Goal: Task Accomplishment & Management: Complete application form

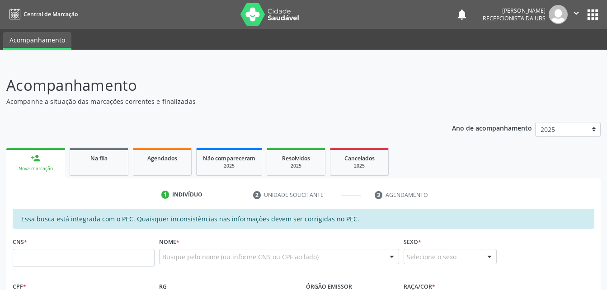
scroll to position [239, 0]
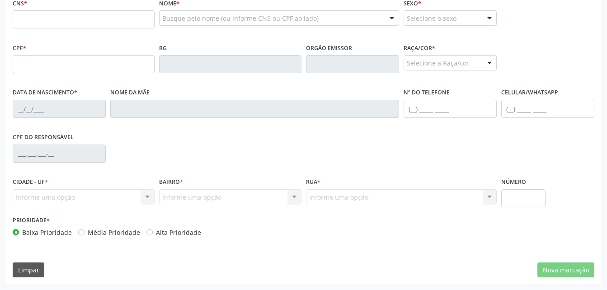
click at [481, 42] on div "Raça/cor * Selecione a Raça/cor 01 - Branca 02 - Preta 04 - [GEOGRAPHIC_DATA] 0…" at bounding box center [449, 55] width 93 height 29
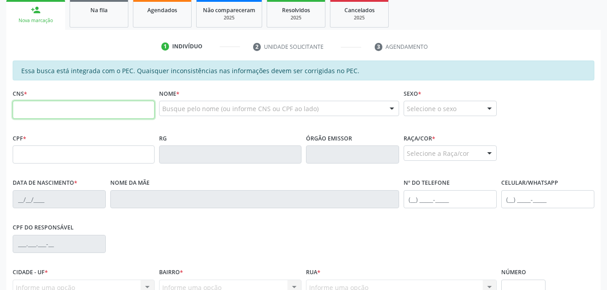
click at [114, 104] on input "text" at bounding box center [84, 110] width 142 height 18
paste input "701 0058 5706 7491"
type input "701 0058 5706 7491"
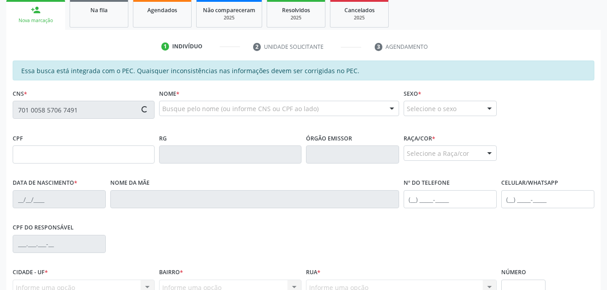
type input "026.109.094-11"
type input "[DATE]"
type input "[PERSON_NAME]"
type input "[PHONE_NUMBER]"
type input "S/N"
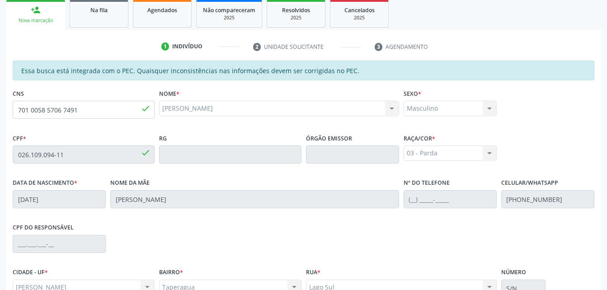
scroll to position [239, 0]
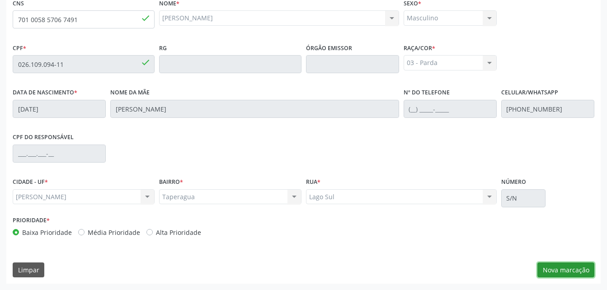
click at [559, 268] on button "Nova marcação" at bounding box center [565, 270] width 57 height 15
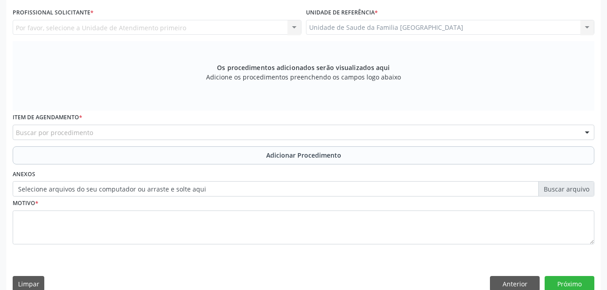
scroll to position [148, 0]
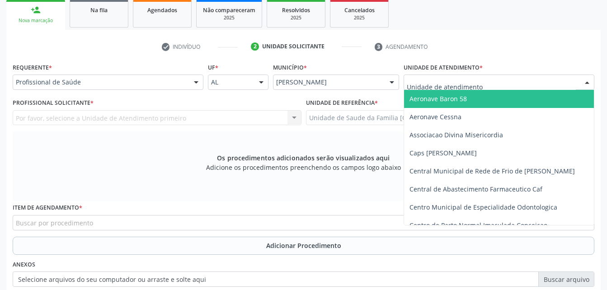
click at [483, 83] on div at bounding box center [498, 82] width 191 height 15
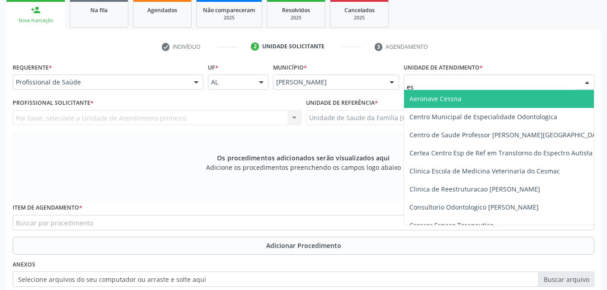
type input "est"
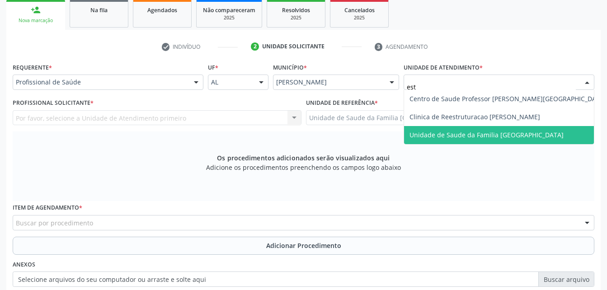
click at [497, 131] on span "Unidade de Saude da Familia [GEOGRAPHIC_DATA]" at bounding box center [486, 135] width 154 height 9
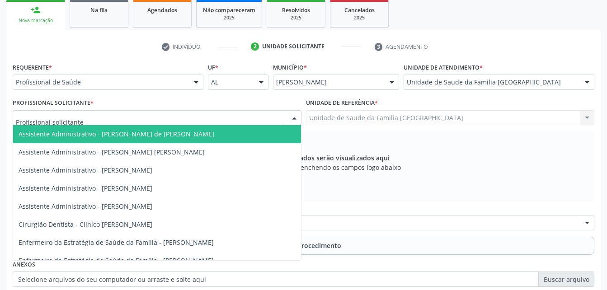
click at [141, 114] on div at bounding box center [157, 117] width 289 height 15
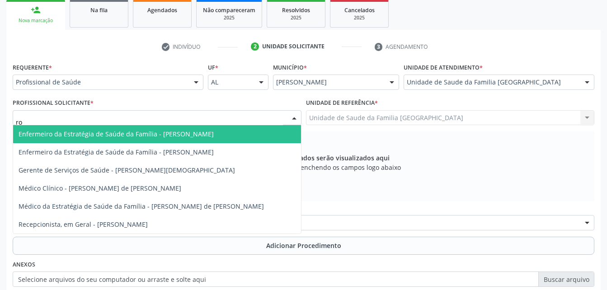
type input "rod"
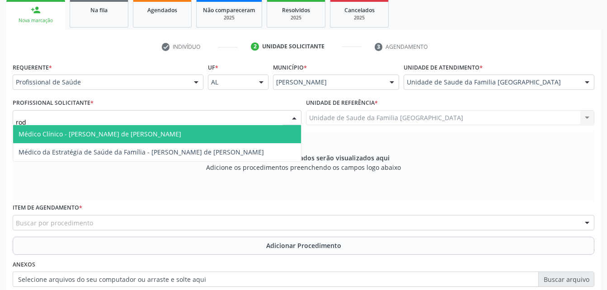
click at [145, 135] on span "Médico Clínico - [PERSON_NAME] de [PERSON_NAME]" at bounding box center [100, 134] width 163 height 9
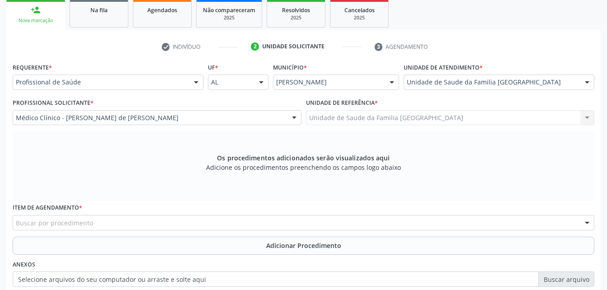
scroll to position [193, 0]
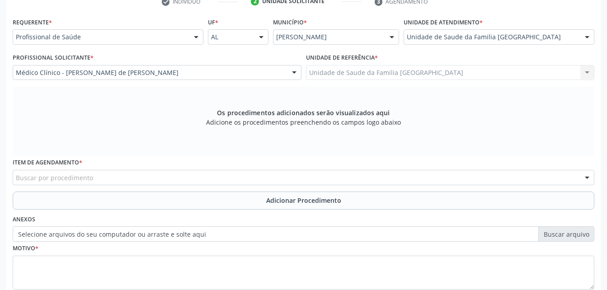
click at [159, 178] on div "Buscar por procedimento" at bounding box center [303, 177] width 581 height 15
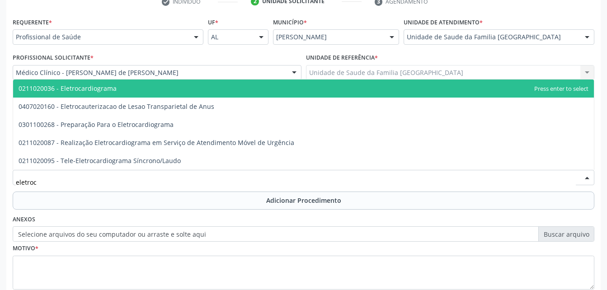
type input "eletroca"
click at [179, 94] on span "0211020036 - Eletrocardiograma" at bounding box center [303, 89] width 581 height 18
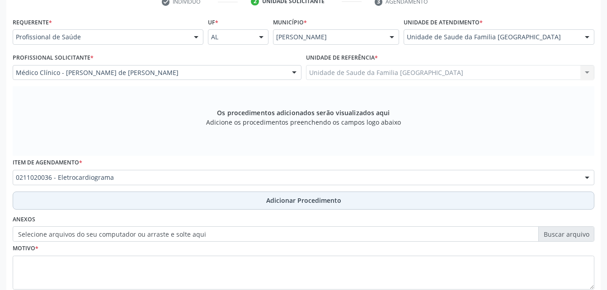
click at [324, 197] on span "Adicionar Procedimento" at bounding box center [303, 200] width 75 height 9
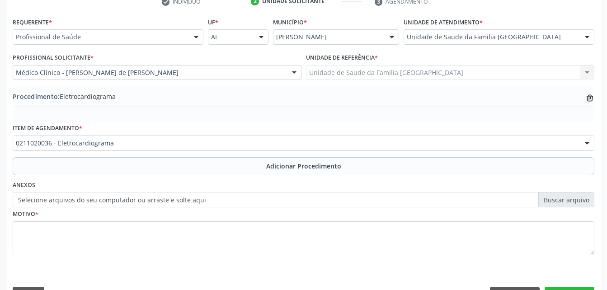
scroll to position [218, 0]
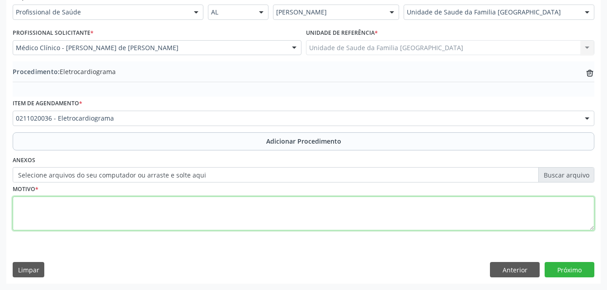
click at [268, 211] on textarea at bounding box center [303, 214] width 581 height 34
type textarea "avaliação"
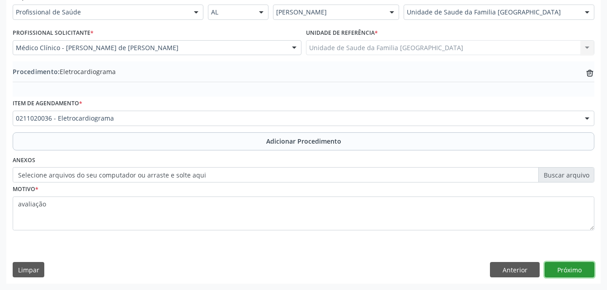
click at [561, 263] on button "Próximo" at bounding box center [569, 269] width 50 height 15
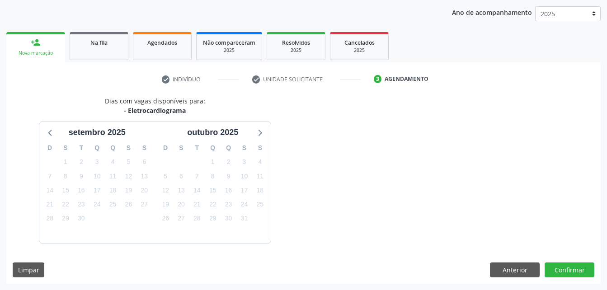
scroll to position [142, 0]
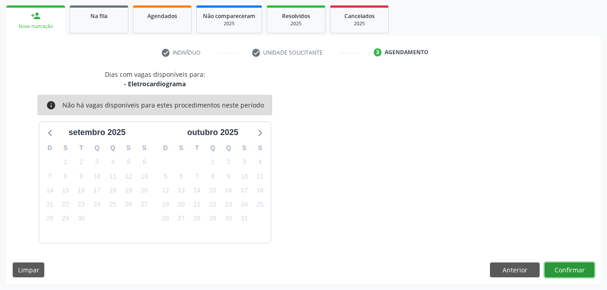
click at [579, 269] on button "Confirmar" at bounding box center [569, 270] width 50 height 15
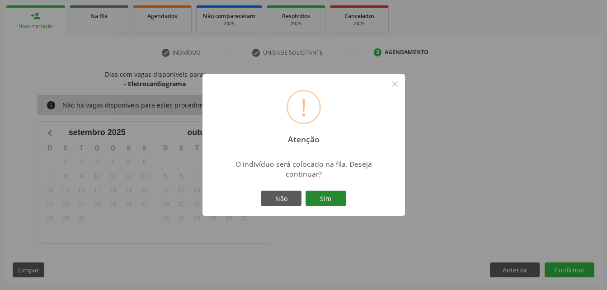
click at [338, 203] on button "Sim" at bounding box center [325, 198] width 41 height 15
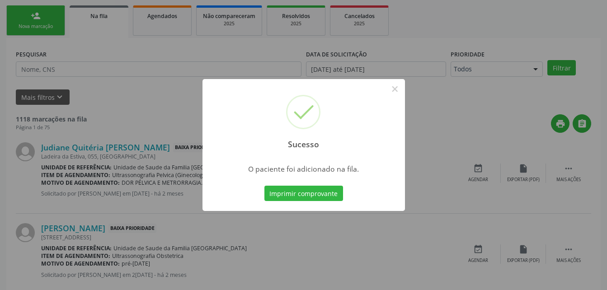
scroll to position [21, 0]
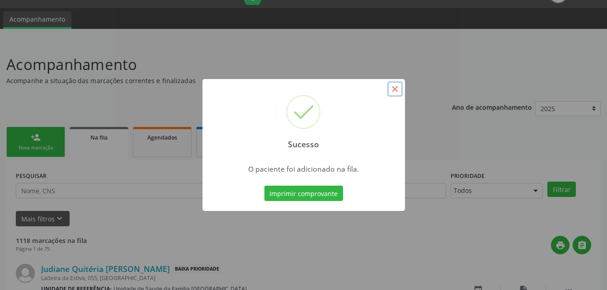
click at [391, 92] on button "×" at bounding box center [394, 88] width 15 height 15
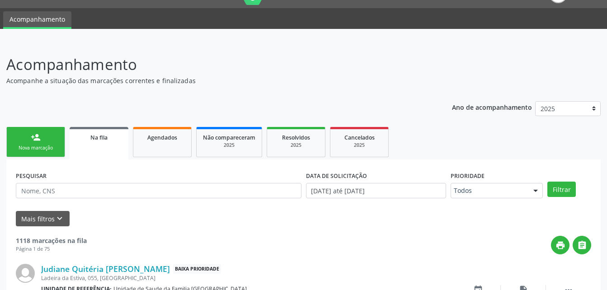
click at [14, 135] on link "person_add Nova marcação" at bounding box center [35, 142] width 59 height 30
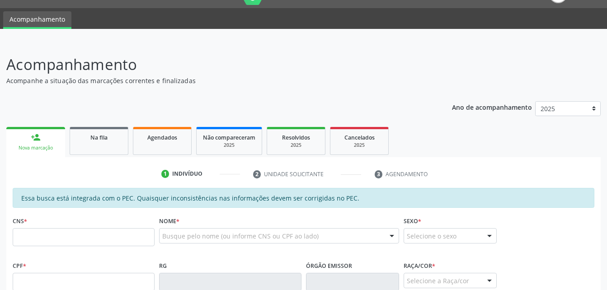
scroll to position [66, 0]
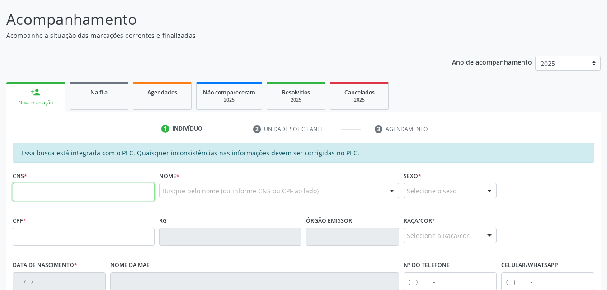
click at [87, 197] on input "text" at bounding box center [84, 192] width 142 height 18
type input "7"
type input "706 2065 1205 5766"
type input "120.920.944-67"
type input "2[DATE]"
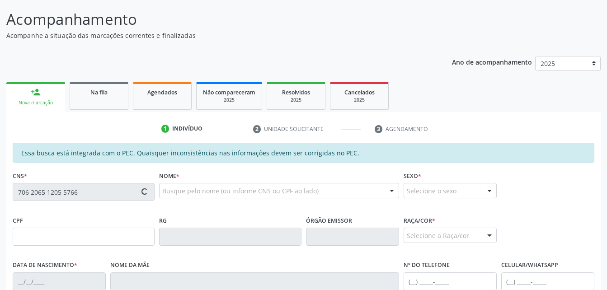
type input "[PERSON_NAME]"
type input "[PHONE_NUMBER]"
type input "250"
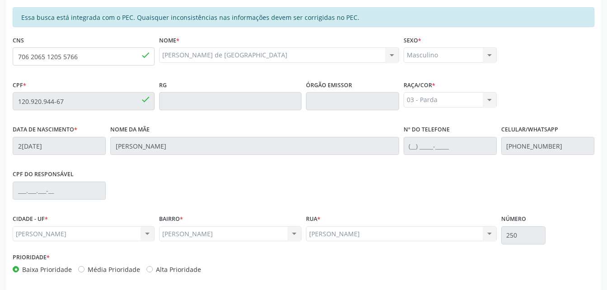
scroll to position [239, 0]
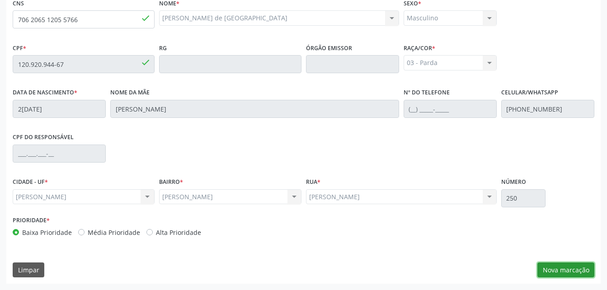
click at [553, 271] on button "Nova marcação" at bounding box center [565, 270] width 57 height 15
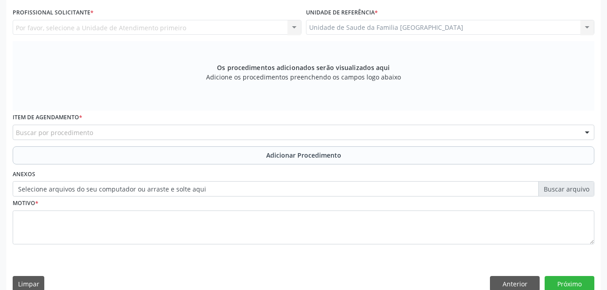
scroll to position [193, 0]
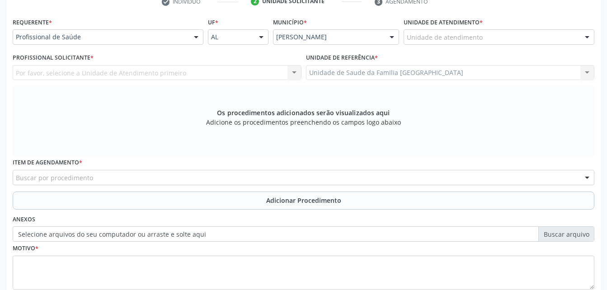
click at [433, 31] on div "Unidade de atendimento" at bounding box center [498, 36] width 191 height 15
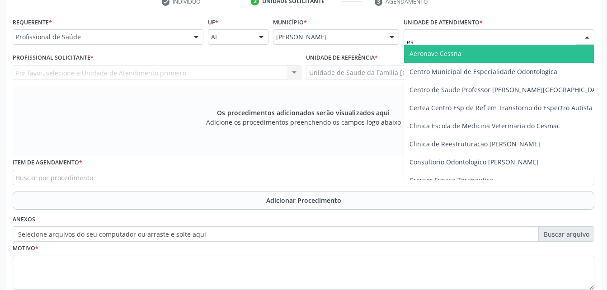
type input "est"
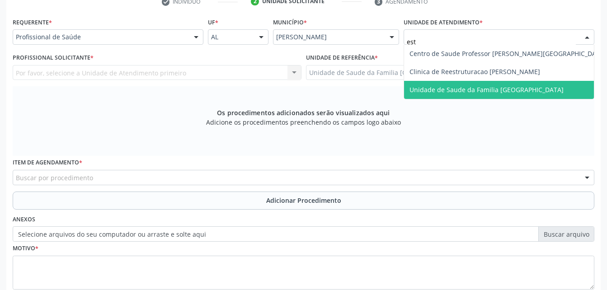
drag, startPoint x: 444, startPoint y: 87, endPoint x: 445, endPoint y: 81, distance: 5.6
click at [445, 87] on span "Unidade de Saude da Familia [GEOGRAPHIC_DATA]" at bounding box center [486, 89] width 154 height 9
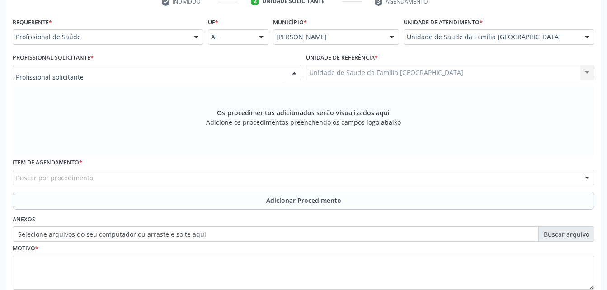
click at [197, 72] on div at bounding box center [157, 72] width 289 height 15
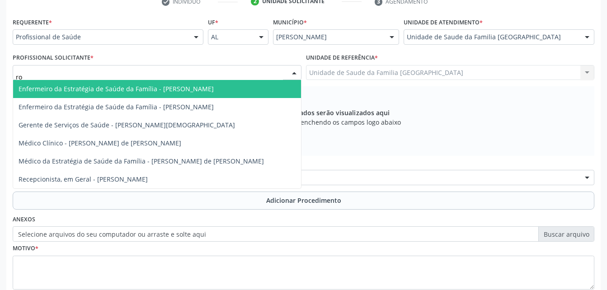
type input "rod"
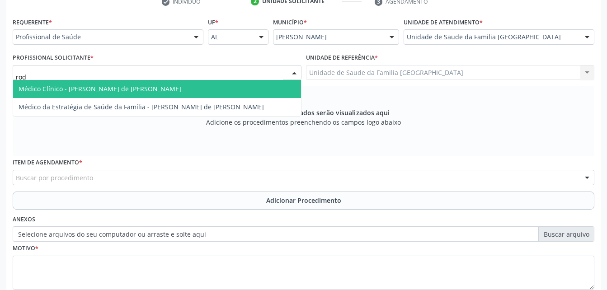
click at [143, 82] on span "Médico Clínico - [PERSON_NAME] de [PERSON_NAME]" at bounding box center [157, 89] width 288 height 18
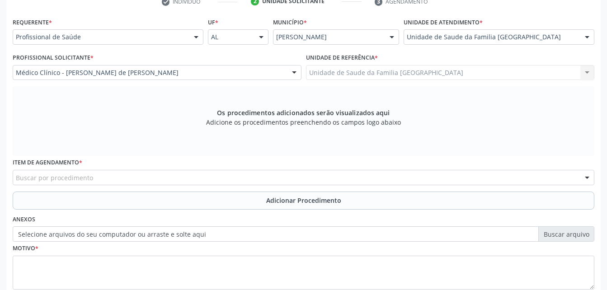
click at [164, 179] on div "Buscar por procedimento" at bounding box center [303, 177] width 581 height 15
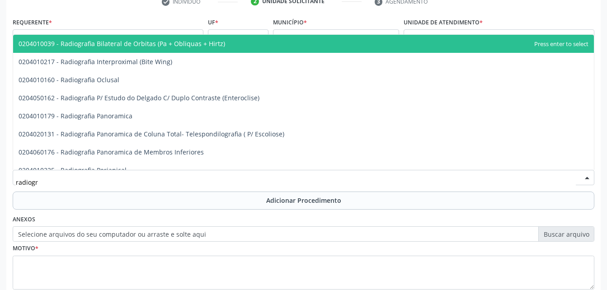
type input "radiogra"
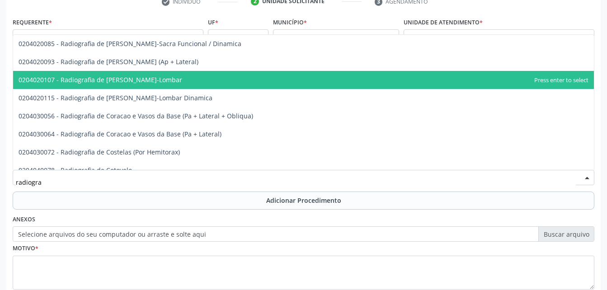
scroll to position [497, 0]
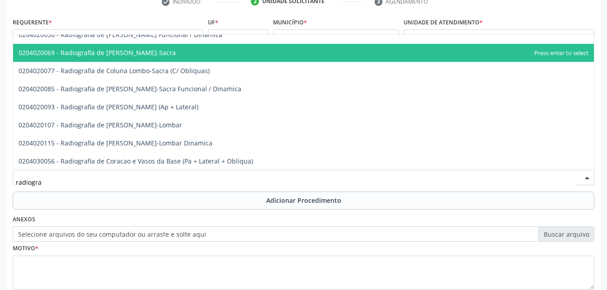
click at [162, 58] on span "0204020069 - Radiografia de [PERSON_NAME]-Sacra" at bounding box center [303, 53] width 581 height 18
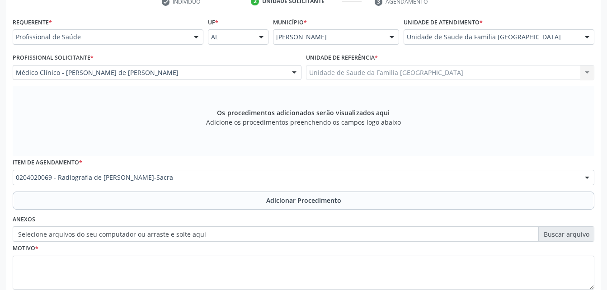
click at [286, 201] on span "Adicionar Procedimento" at bounding box center [303, 200] width 75 height 9
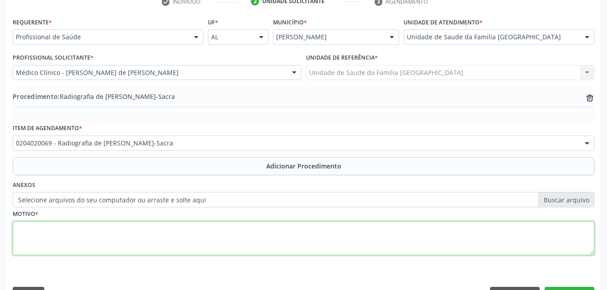
click at [282, 237] on textarea at bounding box center [303, 238] width 581 height 34
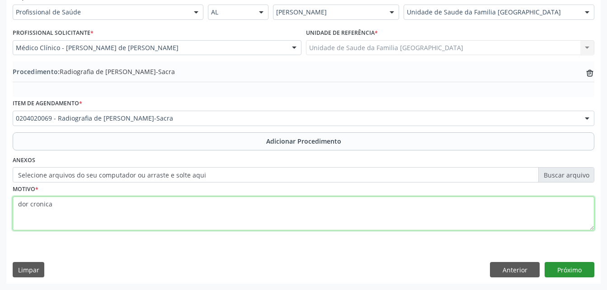
type textarea "dor cronica"
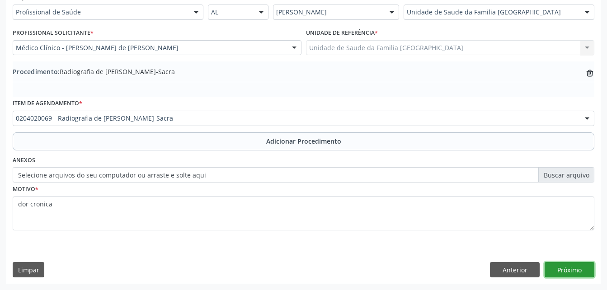
click at [569, 266] on button "Próximo" at bounding box center [569, 269] width 50 height 15
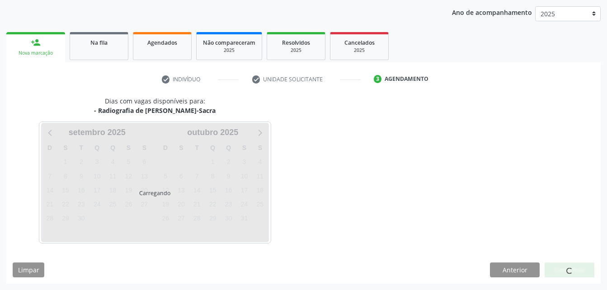
scroll to position [142, 0]
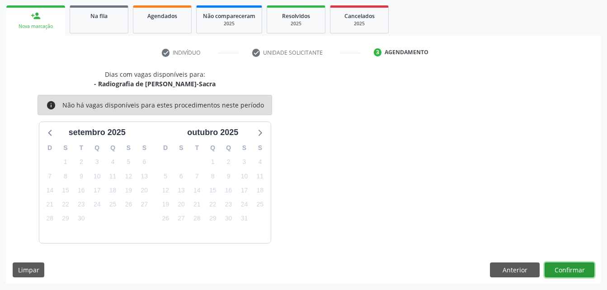
click at [569, 266] on button "Confirmar" at bounding box center [569, 270] width 50 height 15
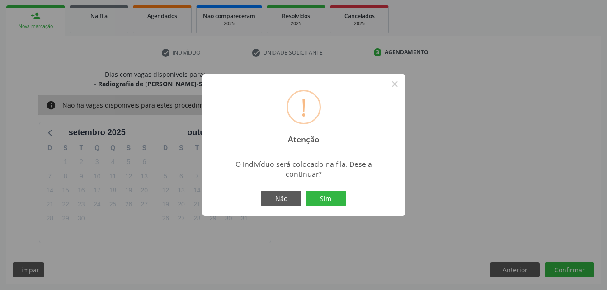
click at [298, 187] on div "! Atenção × O indivíduo será colocado na fila. Deseja continuar? Não Sim" at bounding box center [303, 145] width 202 height 142
click at [311, 199] on button "Sim" at bounding box center [325, 198] width 41 height 15
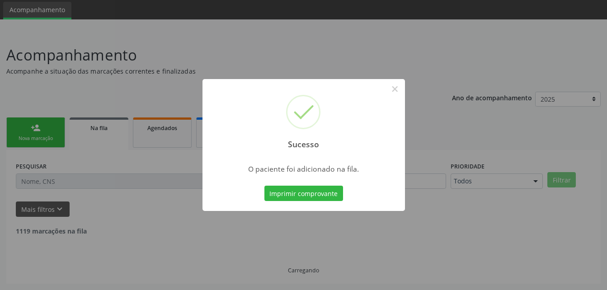
scroll to position [21, 0]
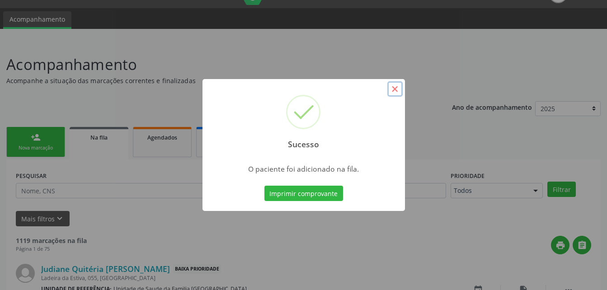
click at [395, 93] on button "×" at bounding box center [394, 88] width 15 height 15
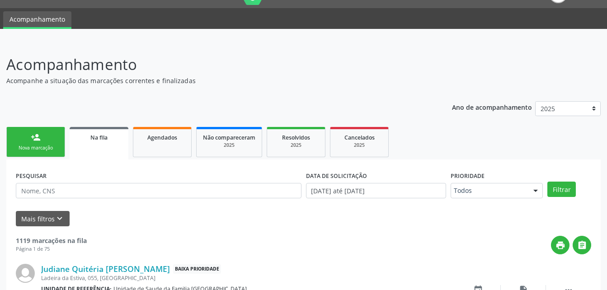
click at [51, 145] on div "Nova marcação" at bounding box center [35, 148] width 45 height 7
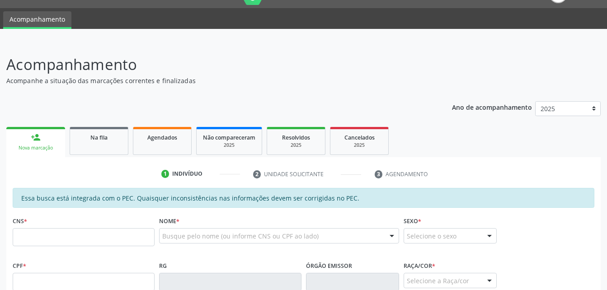
scroll to position [111, 0]
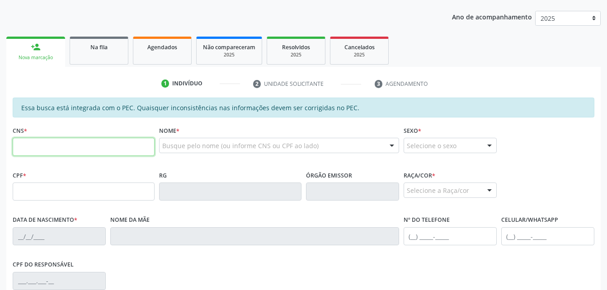
click at [103, 154] on input "text" at bounding box center [84, 147] width 142 height 18
drag, startPoint x: 373, startPoint y: 217, endPoint x: 331, endPoint y: 215, distance: 42.1
click at [373, 217] on div "Nome da mãe" at bounding box center [254, 229] width 289 height 32
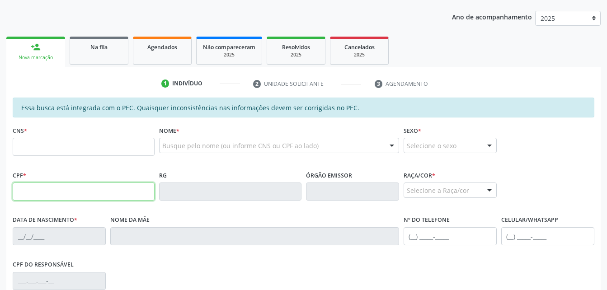
click at [150, 195] on input "text" at bounding box center [84, 192] width 142 height 18
type input "120.920.944-67"
type input "706 2065 1205 5766"
type input "2[DATE]"
type input "[PERSON_NAME]"
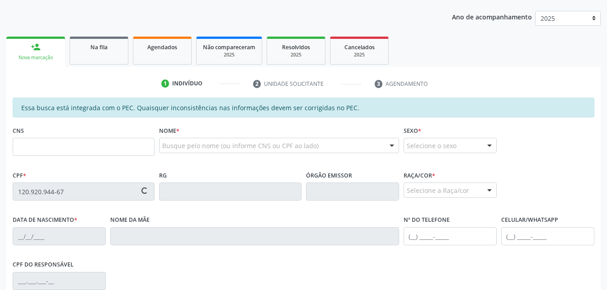
type input "[PHONE_NUMBER]"
type input "250"
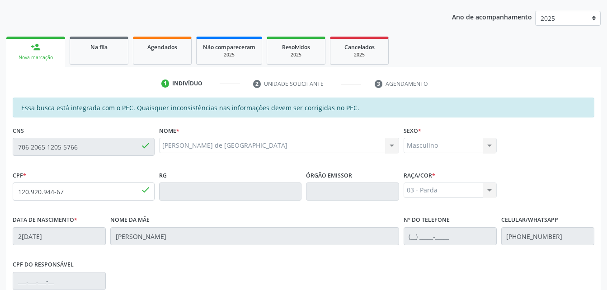
scroll to position [239, 0]
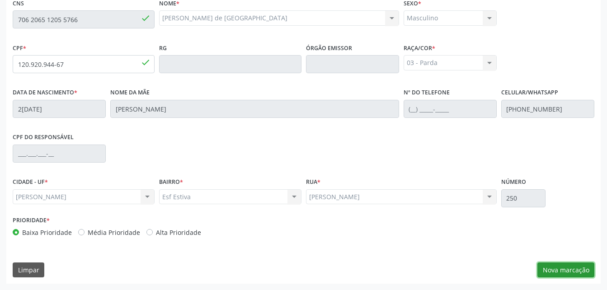
click at [557, 264] on button "Nova marcação" at bounding box center [565, 270] width 57 height 15
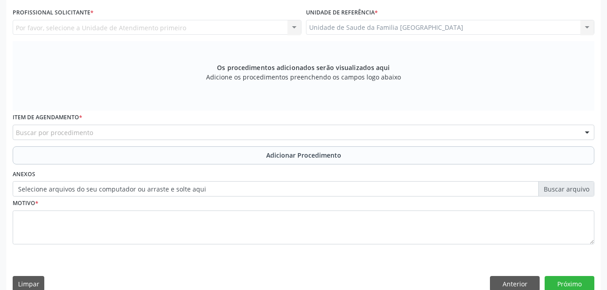
scroll to position [193, 0]
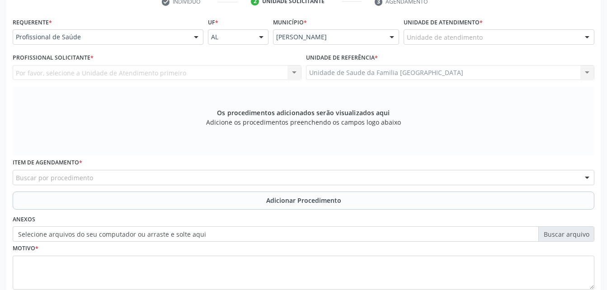
click at [444, 75] on div "Unidade de Saude da Familia [GEOGRAPHIC_DATA] Unidade de Saude da Familia [GEOG…" at bounding box center [450, 72] width 289 height 15
drag, startPoint x: 347, startPoint y: 80, endPoint x: 340, endPoint y: 75, distance: 8.8
click at [349, 80] on div "Unidade de Saude da Familia [GEOGRAPHIC_DATA] Unidade de Saude da Familia [GEOG…" at bounding box center [450, 72] width 289 height 15
click at [347, 75] on div "Unidade de Saude da Familia [GEOGRAPHIC_DATA] Unidade de Saude da Familia [GEOG…" at bounding box center [450, 72] width 289 height 15
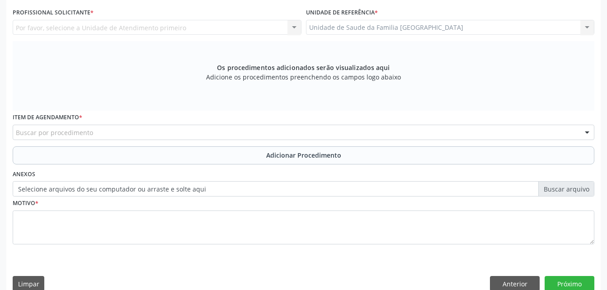
scroll to position [148, 0]
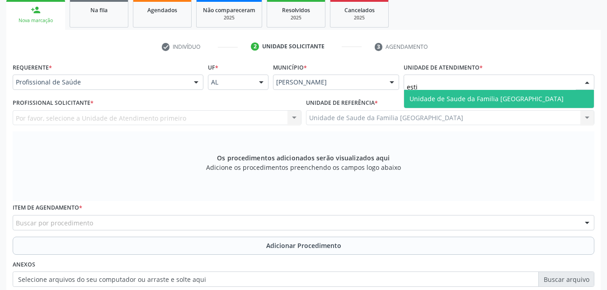
type input "estiv"
click at [488, 105] on span "Unidade de Saude da Familia [GEOGRAPHIC_DATA]" at bounding box center [499, 99] width 190 height 18
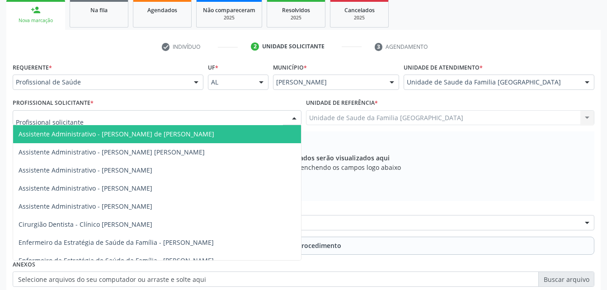
click at [174, 123] on div at bounding box center [157, 117] width 289 height 15
type input "rod"
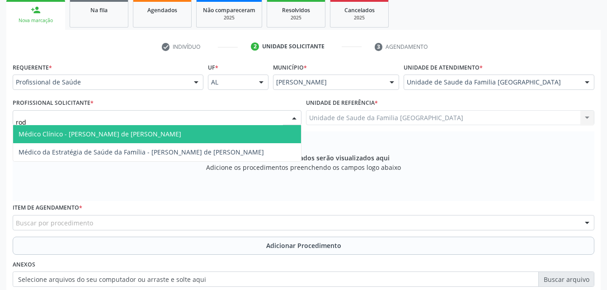
click at [173, 134] on span "Médico Clínico - [PERSON_NAME] de [PERSON_NAME]" at bounding box center [157, 134] width 288 height 18
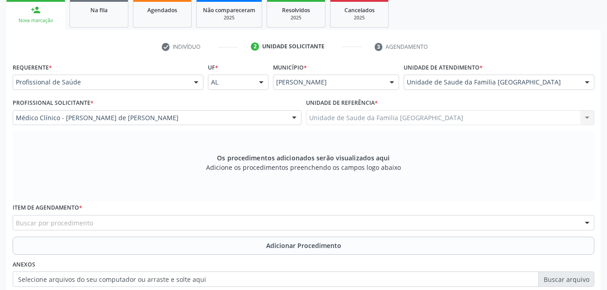
click at [215, 224] on div "Buscar por procedimento" at bounding box center [303, 222] width 581 height 15
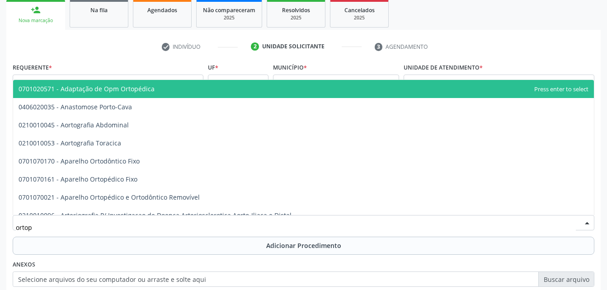
type input "ortope"
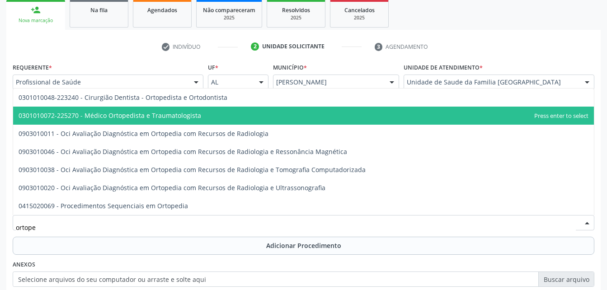
click at [146, 116] on span "0301010072-225270 - Médico Ortopedista e Traumatologista" at bounding box center [110, 115] width 183 height 9
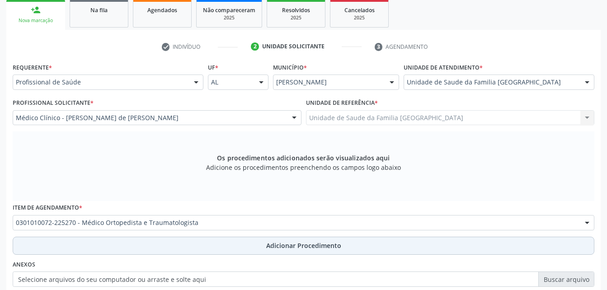
click at [231, 248] on button "Adicionar Procedimento" at bounding box center [303, 246] width 581 height 18
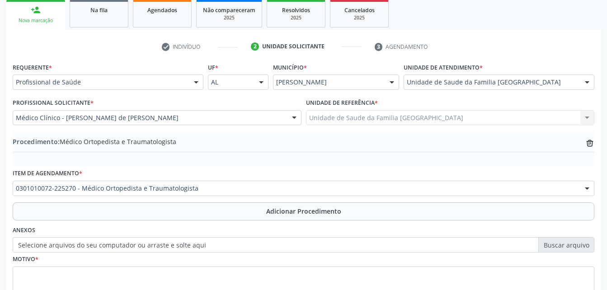
scroll to position [193, 0]
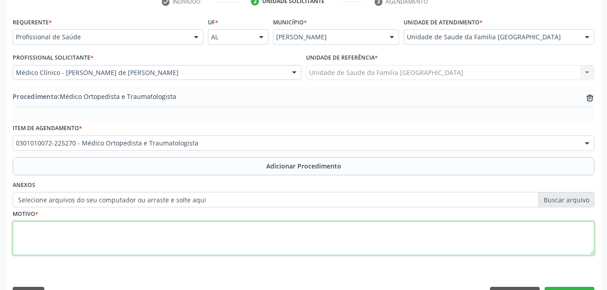
click at [233, 245] on textarea at bounding box center [303, 238] width 581 height 34
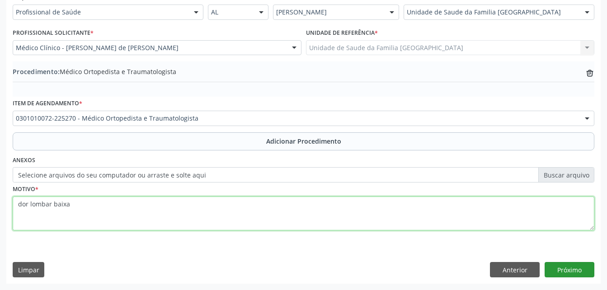
type textarea "dor lombar baixa"
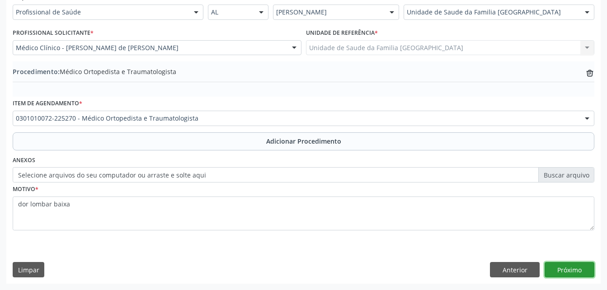
click at [565, 265] on button "Próximo" at bounding box center [569, 269] width 50 height 15
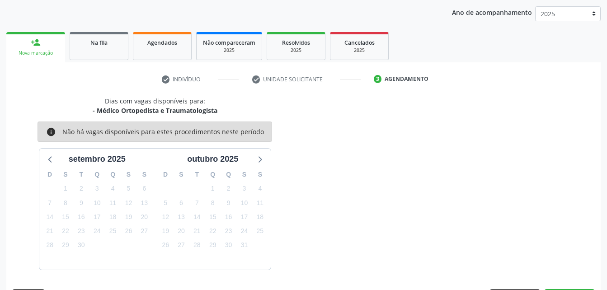
scroll to position [142, 0]
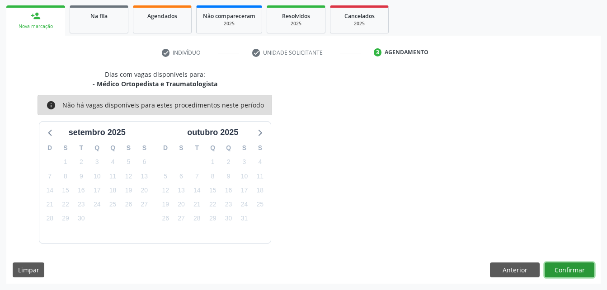
click at [565, 265] on button "Confirmar" at bounding box center [569, 270] width 50 height 15
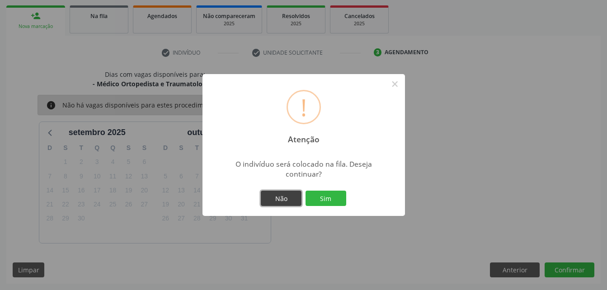
click at [290, 201] on button "Não" at bounding box center [281, 198] width 41 height 15
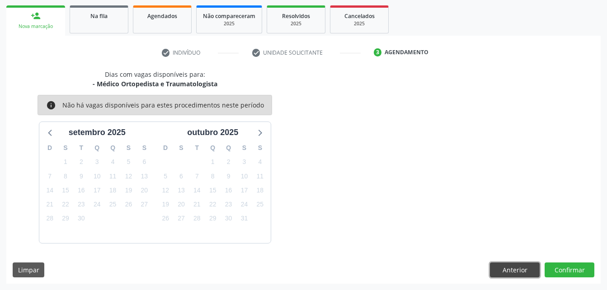
click at [514, 268] on button "Anterior" at bounding box center [515, 270] width 50 height 15
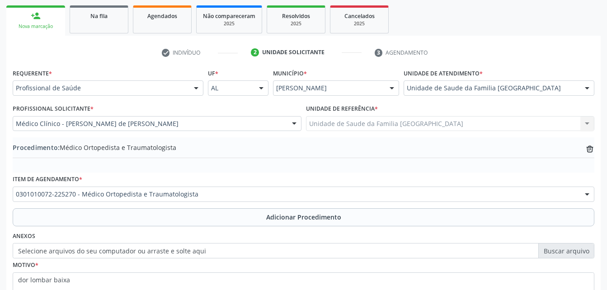
scroll to position [218, 0]
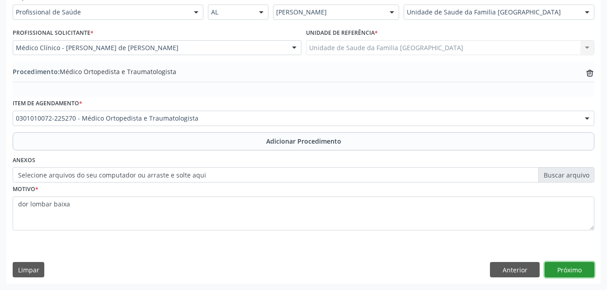
click at [558, 266] on button "Próximo" at bounding box center [569, 269] width 50 height 15
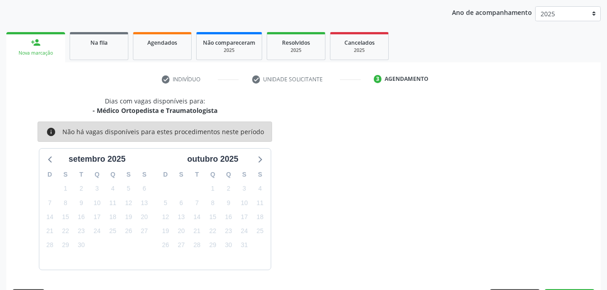
scroll to position [142, 0]
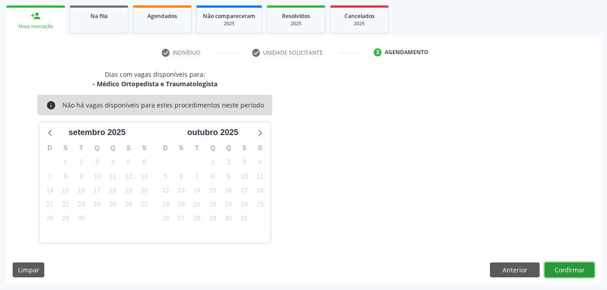
click at [568, 272] on button "Confirmar" at bounding box center [569, 270] width 50 height 15
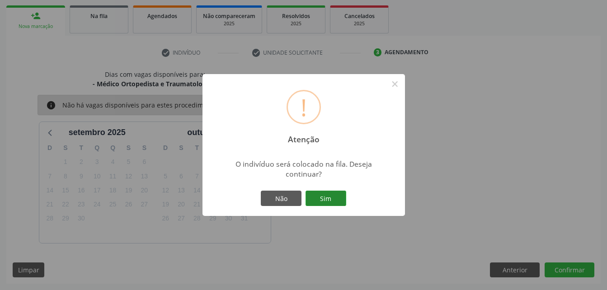
click at [324, 196] on button "Sim" at bounding box center [325, 198] width 41 height 15
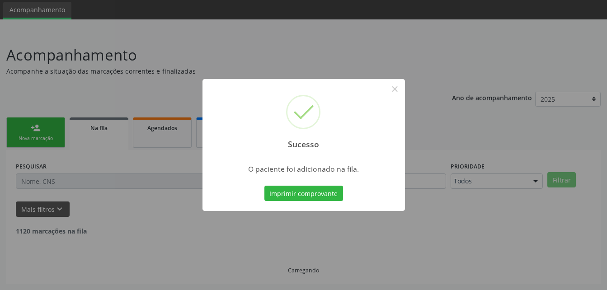
scroll to position [21, 0]
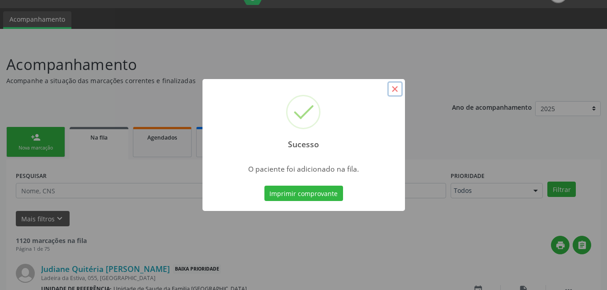
click at [394, 91] on button "×" at bounding box center [394, 88] width 15 height 15
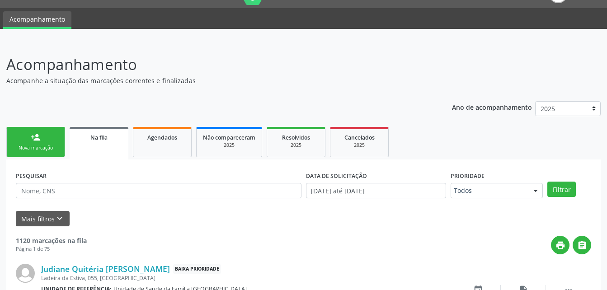
scroll to position [156, 0]
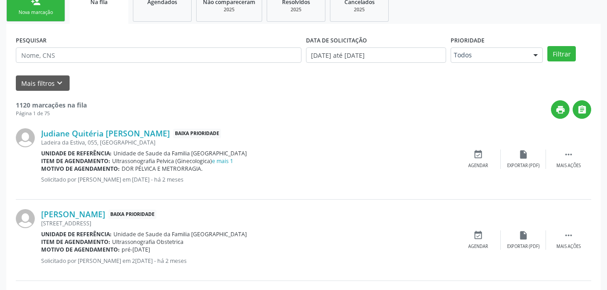
click at [49, 10] on div "Nova marcação" at bounding box center [35, 12] width 45 height 7
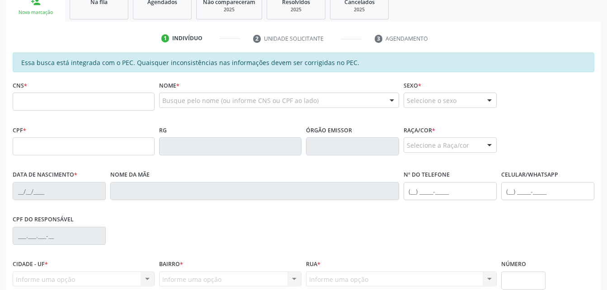
scroll to position [66, 0]
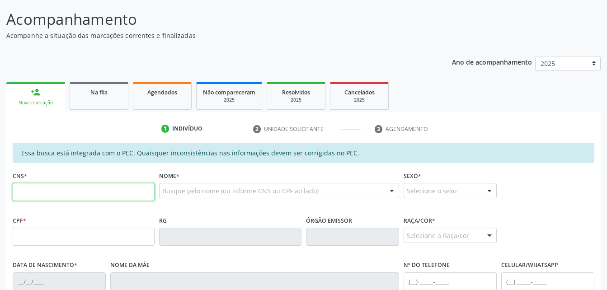
click at [107, 193] on input "text" at bounding box center [84, 192] width 142 height 18
type input "700 7099 2057 9074"
type input "048.930.364-16"
type input "0[DATE]"
type input "[PERSON_NAME]"
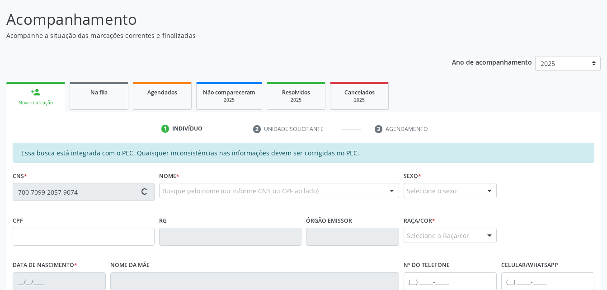
type input "[PHONE_NUMBER]"
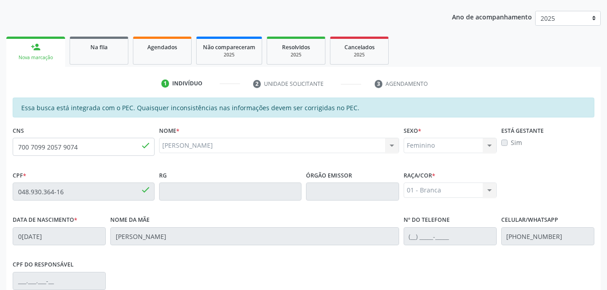
scroll to position [239, 0]
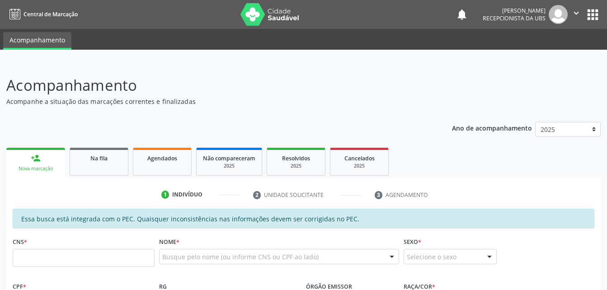
scroll to position [136, 0]
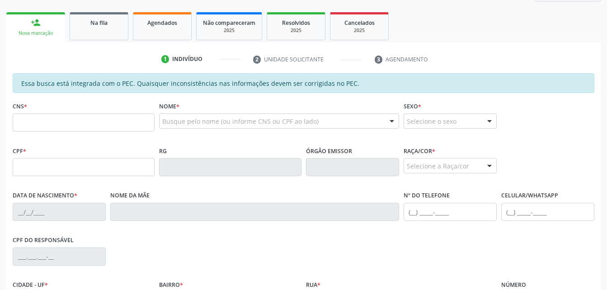
click at [43, 121] on input "text" at bounding box center [84, 122] width 142 height 18
type input "700 7099 2057 9074"
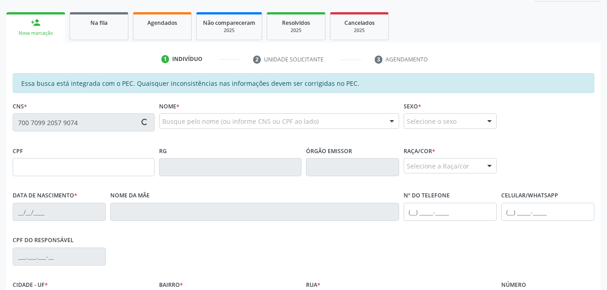
type input "048.930.364-16"
type input "[DATE]"
type input "[PERSON_NAME]"
type input "[PHONE_NUMBER]"
type input "S/N"
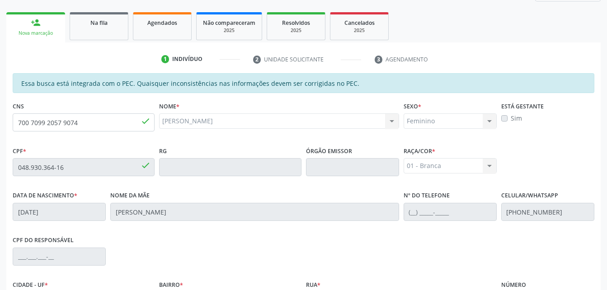
scroll to position [239, 0]
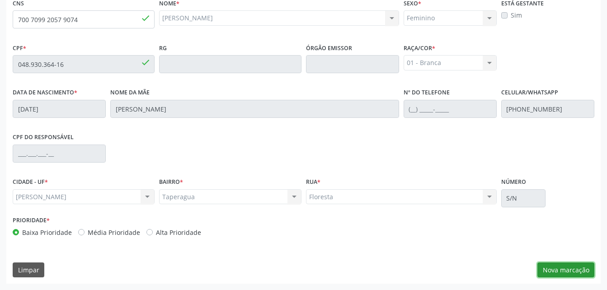
click at [577, 266] on button "Nova marcação" at bounding box center [565, 270] width 57 height 15
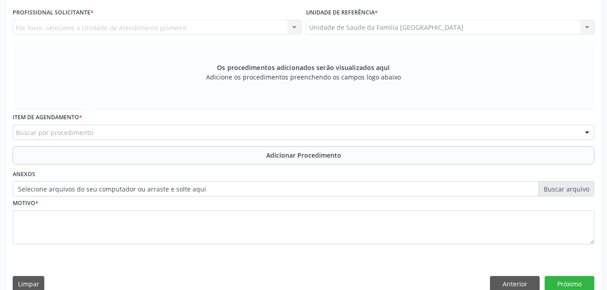
scroll to position [148, 0]
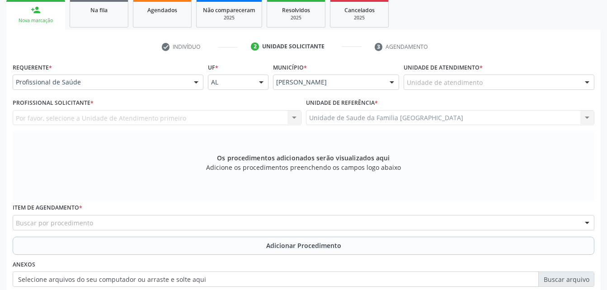
click at [485, 84] on div "Unidade de atendimento" at bounding box center [498, 82] width 191 height 15
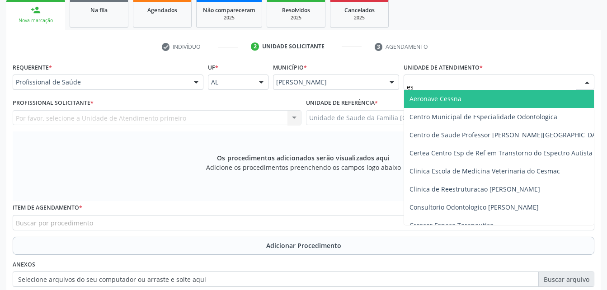
type input "est"
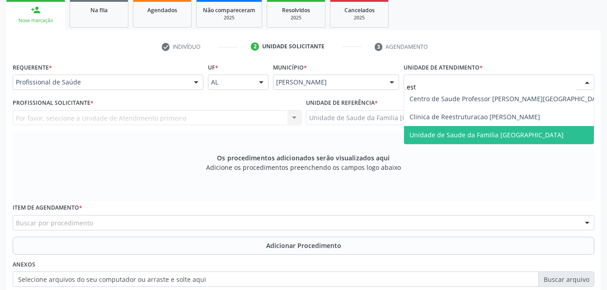
click at [507, 131] on span "Unidade de Saude da Familia [GEOGRAPHIC_DATA]" at bounding box center [486, 135] width 154 height 9
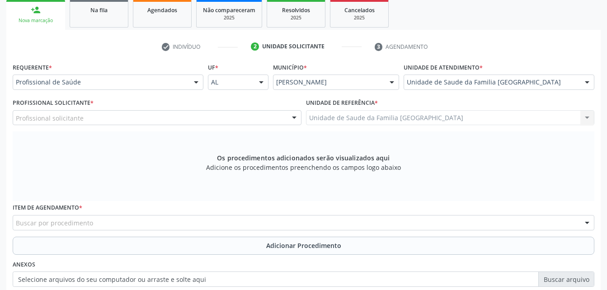
click at [218, 119] on div "Profissional solicitante" at bounding box center [157, 117] width 289 height 15
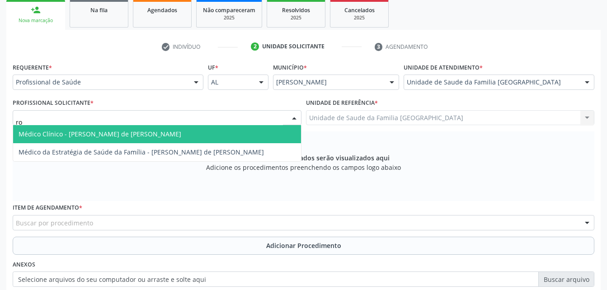
type input "rod"
click at [219, 134] on span "Médico Clínico - [PERSON_NAME] de [PERSON_NAME]" at bounding box center [157, 134] width 288 height 18
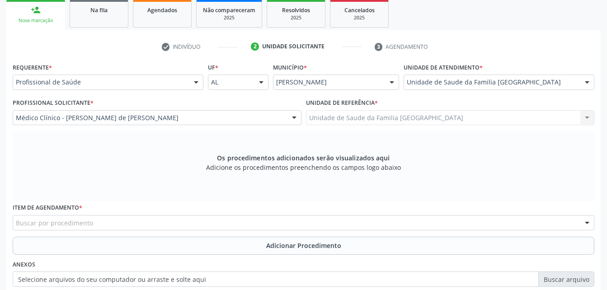
click at [230, 221] on div "Buscar por procedimento" at bounding box center [303, 222] width 581 height 15
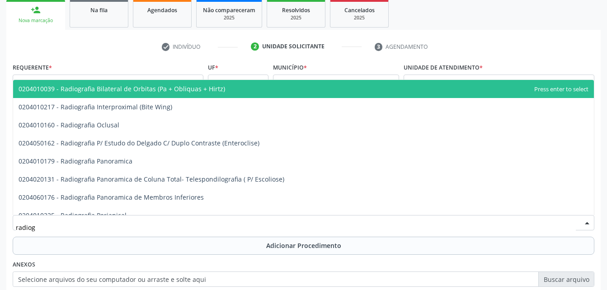
type input "radiogr"
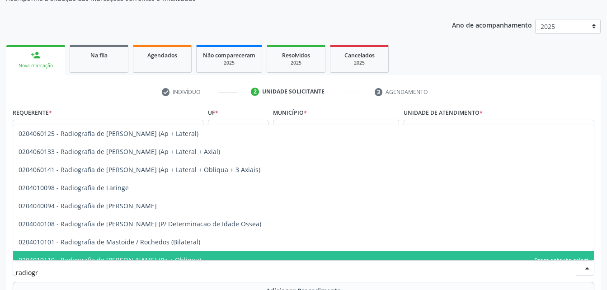
scroll to position [805, 0]
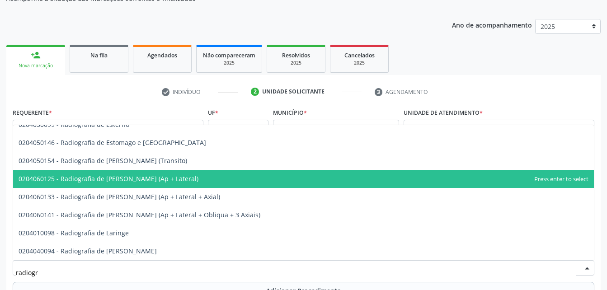
click at [188, 181] on span "0204060125 - Radiografia de [PERSON_NAME] (Ap + Lateral)" at bounding box center [303, 179] width 581 height 18
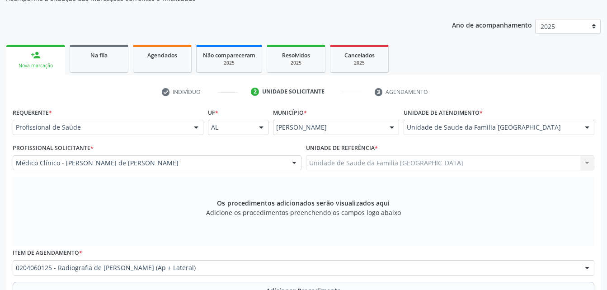
scroll to position [193, 0]
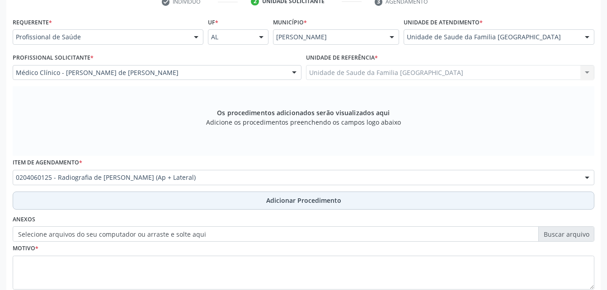
click at [218, 200] on button "Adicionar Procedimento" at bounding box center [303, 201] width 581 height 18
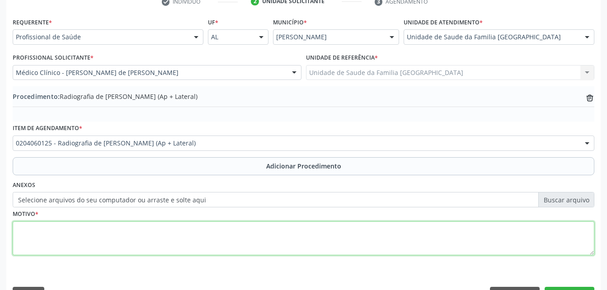
click at [229, 242] on textarea at bounding box center [303, 238] width 581 height 34
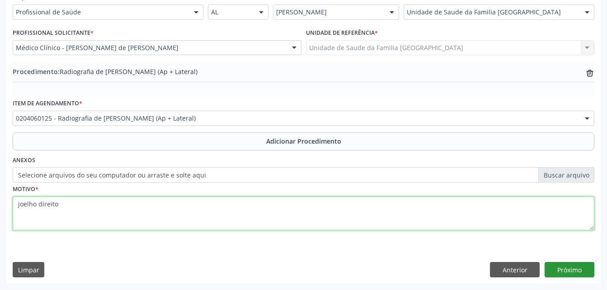
type textarea "joelho direito"
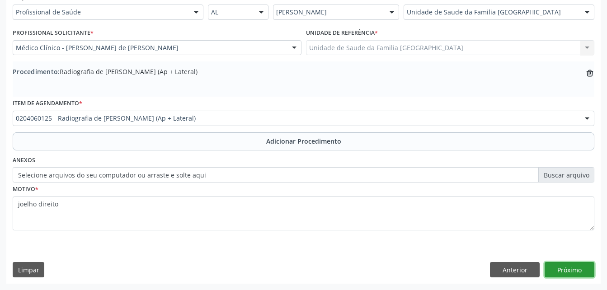
click at [559, 267] on button "Próximo" at bounding box center [569, 269] width 50 height 15
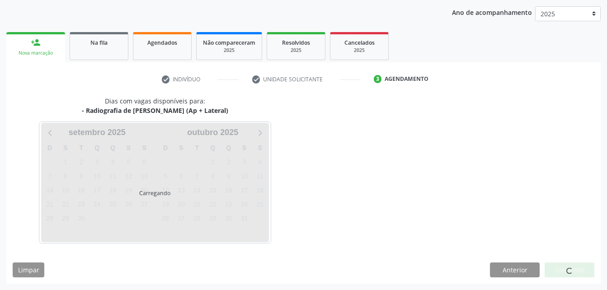
scroll to position [142, 0]
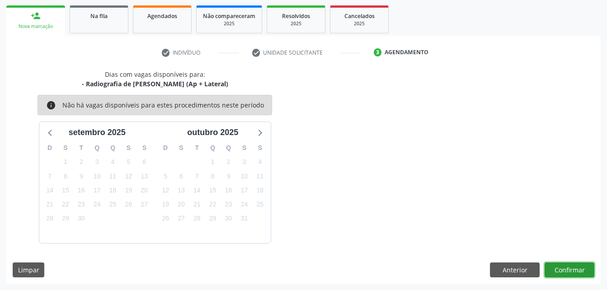
click at [564, 272] on button "Confirmar" at bounding box center [569, 270] width 50 height 15
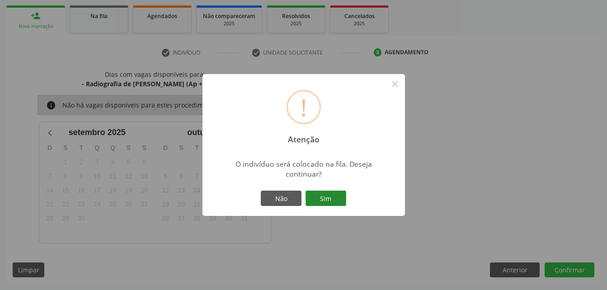
click at [328, 196] on button "Sim" at bounding box center [325, 198] width 41 height 15
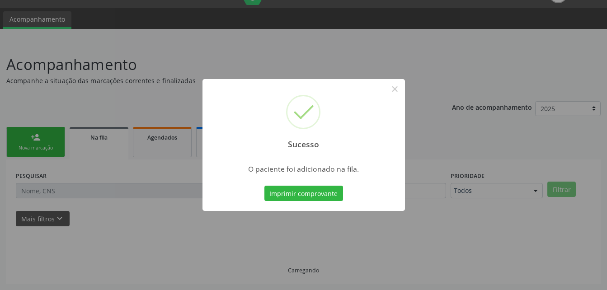
scroll to position [21, 0]
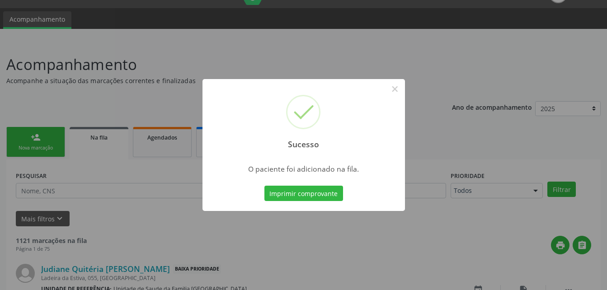
click at [34, 148] on div "Sucesso × O paciente foi adicionado na fila. Imprimir comprovante Cancel" at bounding box center [303, 145] width 607 height 290
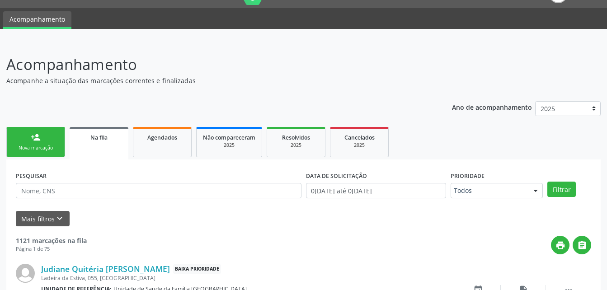
drag, startPoint x: 34, startPoint y: 148, endPoint x: 79, endPoint y: 151, distance: 44.4
click at [34, 148] on div "Nova marcação" at bounding box center [35, 148] width 45 height 7
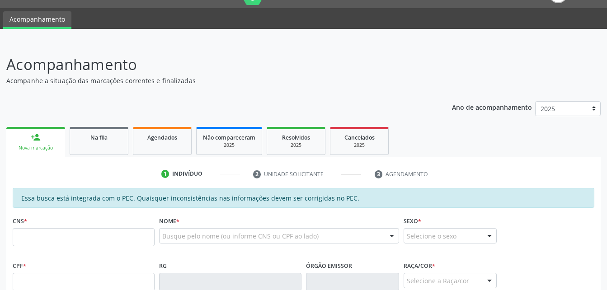
scroll to position [111, 0]
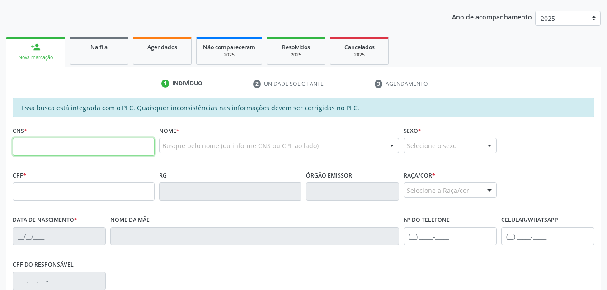
click at [80, 152] on input "text" at bounding box center [84, 147] width 142 height 18
paste input "700 7099 2057 9074"
type input "700 7099 2057 9074"
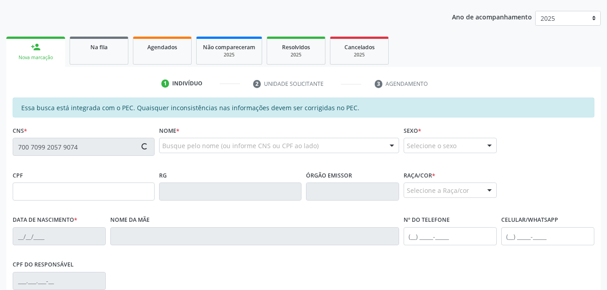
type input "048.930.364-16"
type input "0[DATE]"
type input "[PERSON_NAME]"
type input "[PHONE_NUMBER]"
type input "S/N"
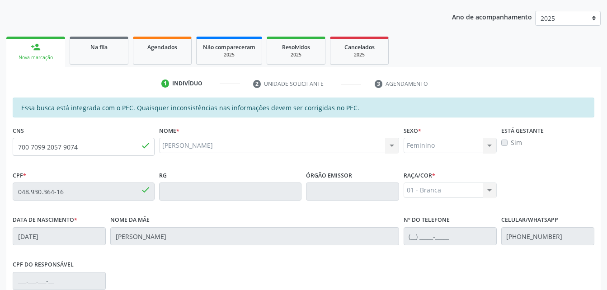
scroll to position [239, 0]
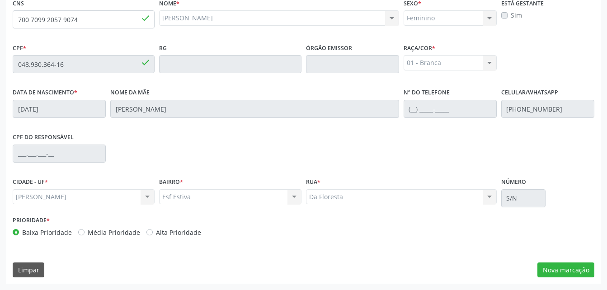
click at [565, 261] on div "Essa busca está integrada com o PEC. Quaisquer inconsistências nas informações …" at bounding box center [303, 127] width 594 height 314
click at [567, 267] on button "Nova marcação" at bounding box center [565, 270] width 57 height 15
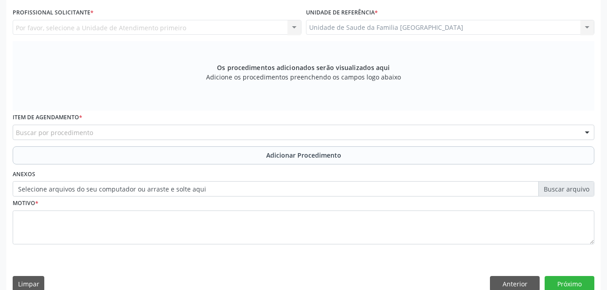
scroll to position [193, 0]
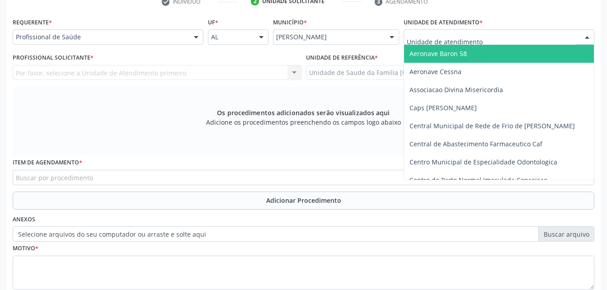
click at [505, 44] on div "Aeronave Baron 58 Aeronave Cessna Associacao Divina Misericordia Caps Maria Cel…" at bounding box center [498, 36] width 191 height 15
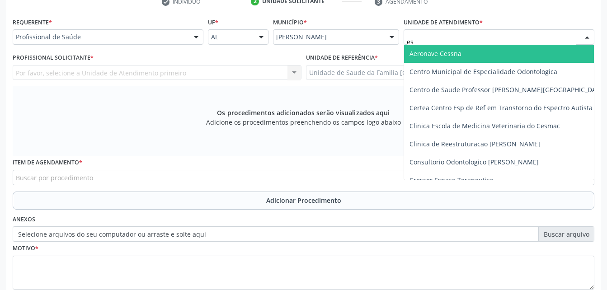
type input "est"
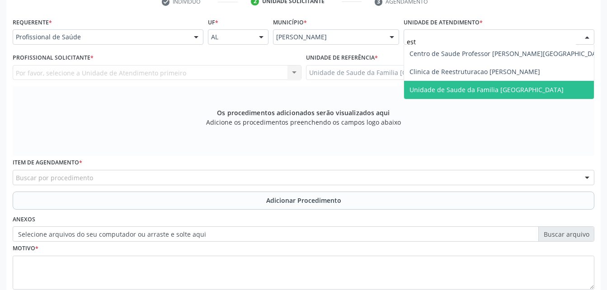
drag, startPoint x: 517, startPoint y: 86, endPoint x: 394, endPoint y: 69, distance: 124.1
click at [517, 87] on span "Unidade de Saude da Familia [GEOGRAPHIC_DATA]" at bounding box center [486, 89] width 154 height 9
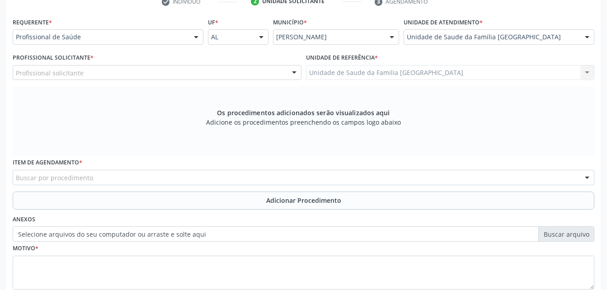
click at [220, 75] on div "Profissional solicitante" at bounding box center [157, 72] width 289 height 15
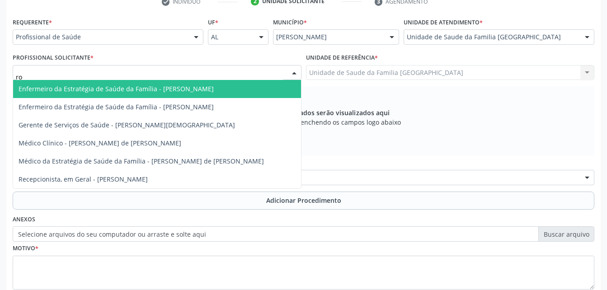
type input "rod"
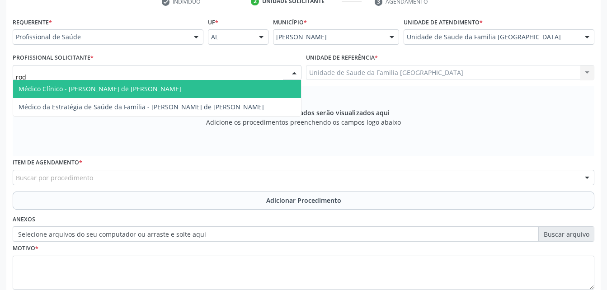
click at [222, 92] on span "Médico Clínico - [PERSON_NAME] de [PERSON_NAME]" at bounding box center [157, 89] width 288 height 18
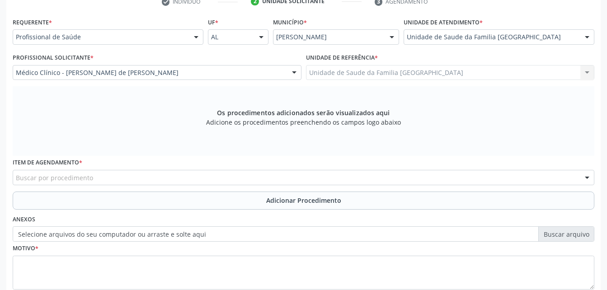
click at [226, 179] on div "Buscar por procedimento" at bounding box center [303, 177] width 581 height 15
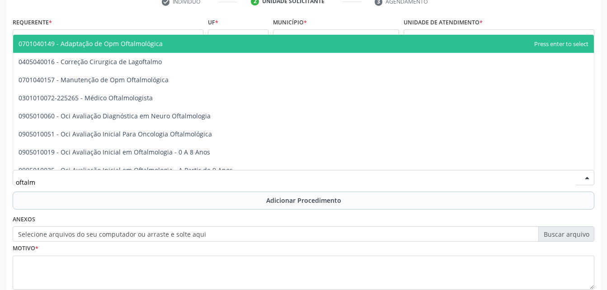
type input "oftalmo"
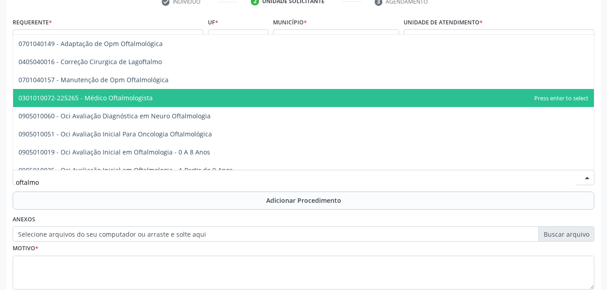
click at [211, 91] on span "0301010072-225265 - Médico Oftalmologista" at bounding box center [303, 98] width 581 height 18
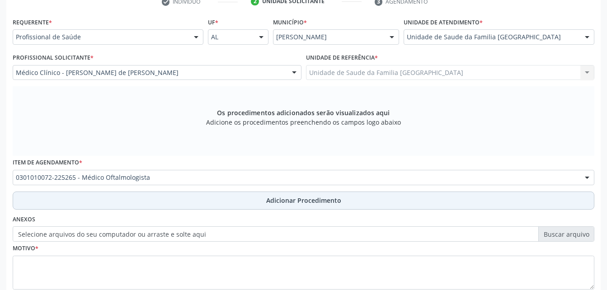
click at [259, 199] on button "Adicionar Procedimento" at bounding box center [303, 201] width 581 height 18
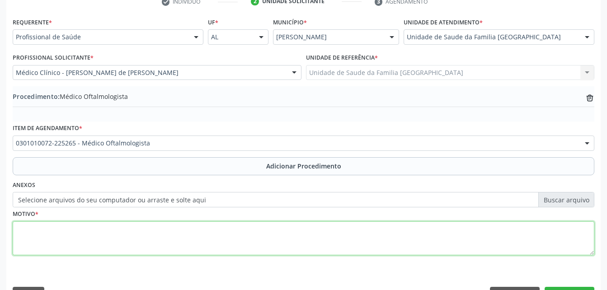
click at [255, 251] on textarea at bounding box center [303, 238] width 581 height 34
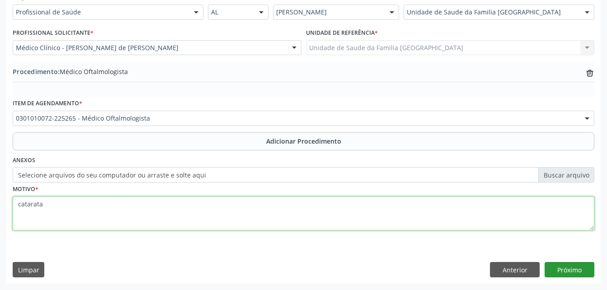
type textarea "catarata"
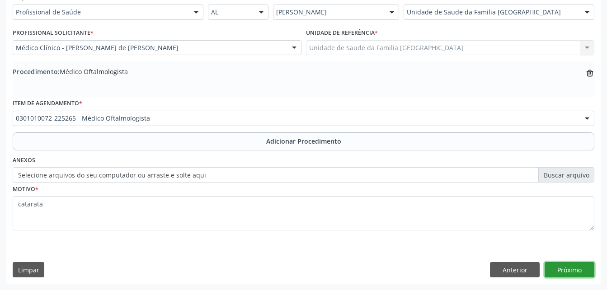
click at [583, 266] on button "Próximo" at bounding box center [569, 269] width 50 height 15
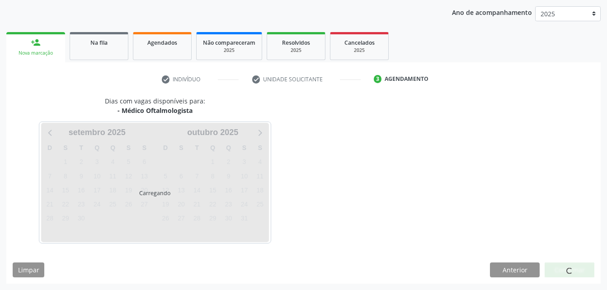
scroll to position [142, 0]
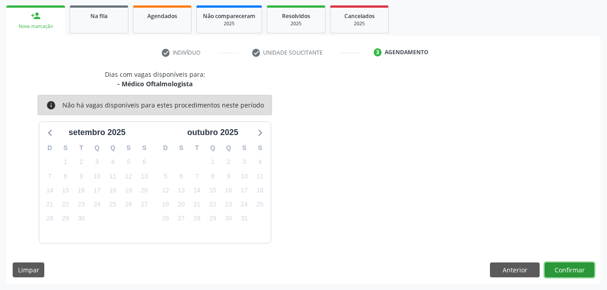
click at [582, 266] on button "Confirmar" at bounding box center [569, 270] width 50 height 15
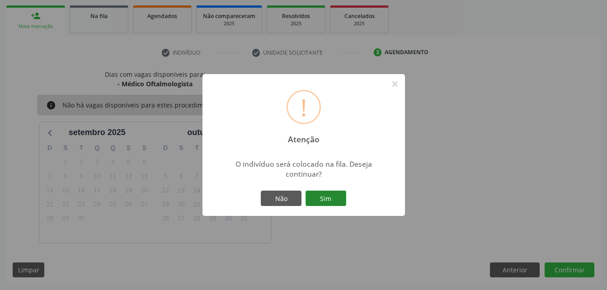
click at [327, 200] on button "Sim" at bounding box center [325, 198] width 41 height 15
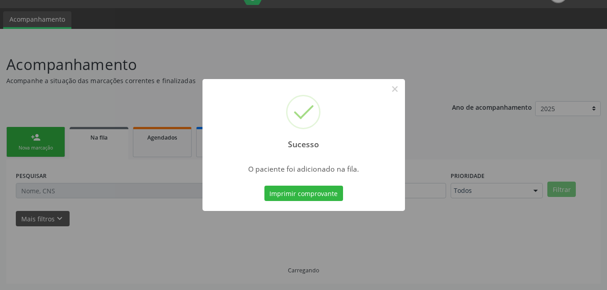
scroll to position [21, 0]
click at [394, 89] on button "×" at bounding box center [394, 88] width 15 height 15
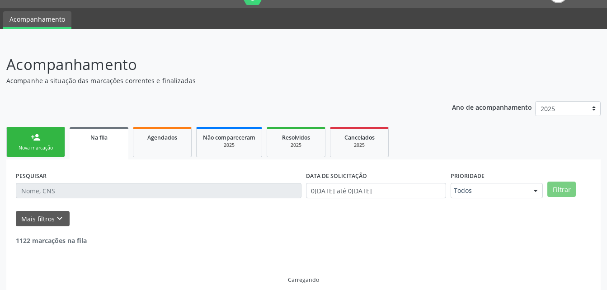
click at [47, 140] on link "person_add Nova marcação" at bounding box center [35, 142] width 59 height 30
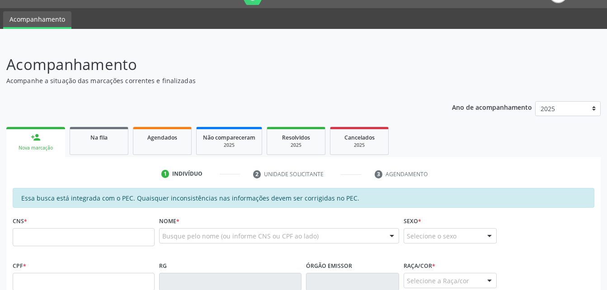
scroll to position [111, 0]
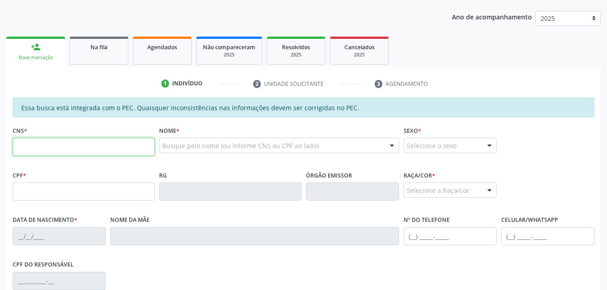
click at [100, 145] on input "text" at bounding box center [84, 147] width 142 height 18
type input "708 2096 1921 2345"
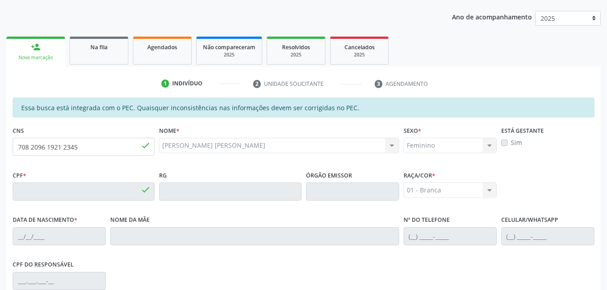
type input "866.695.775-16"
type input "09/08/2003"
type input "Aliana do Nascimento Matias Novaes"
type input "(82) 99806-4735"
type input "14"
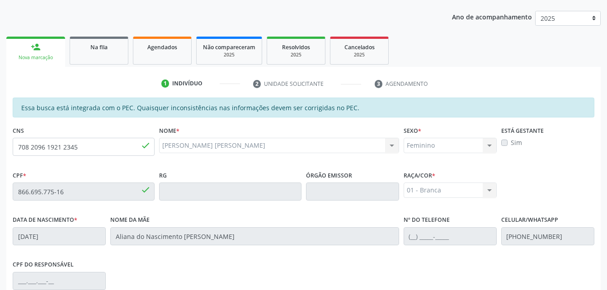
scroll to position [239, 0]
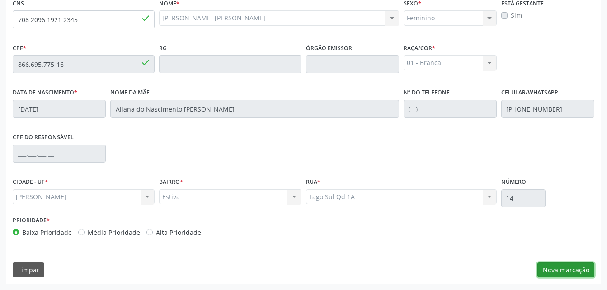
click at [573, 271] on button "Nova marcação" at bounding box center [565, 270] width 57 height 15
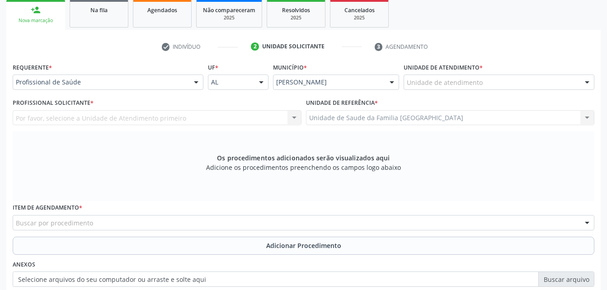
scroll to position [103, 0]
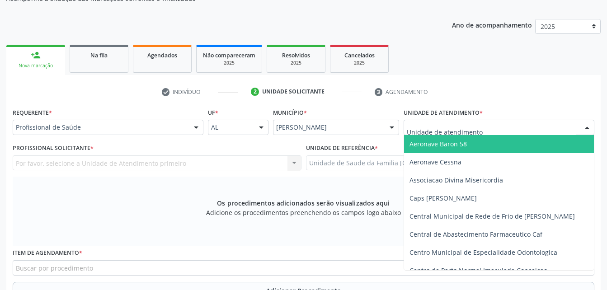
click at [509, 127] on div at bounding box center [498, 127] width 191 height 15
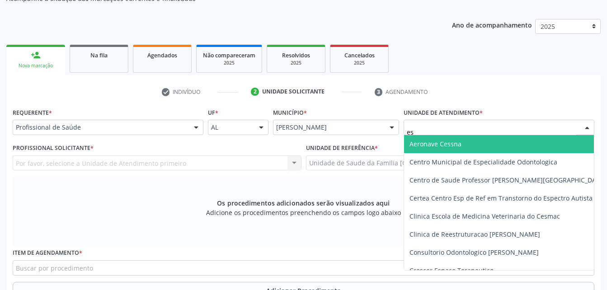
type input "est"
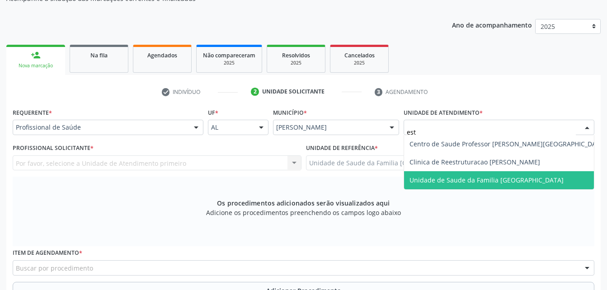
click at [533, 174] on span "Unidade de Saude da Familia [GEOGRAPHIC_DATA]" at bounding box center [507, 180] width 207 height 18
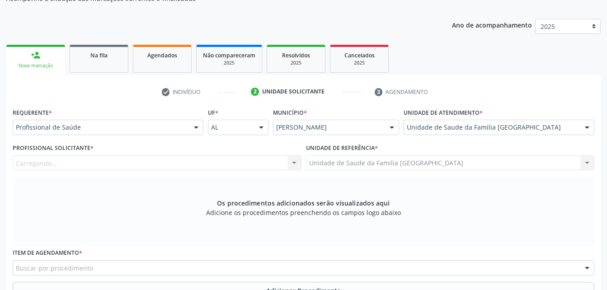
click at [207, 164] on div "Carregando... Nenhum resultado encontrado para: " " Não há nenhuma opção para s…" at bounding box center [157, 162] width 289 height 15
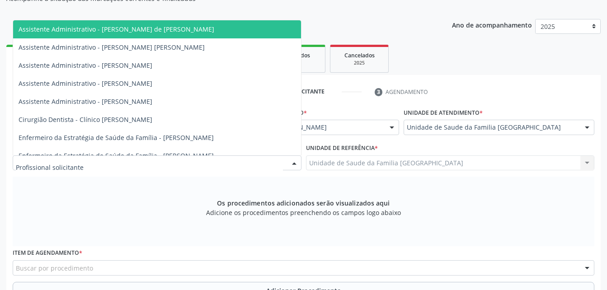
click at [251, 166] on div at bounding box center [157, 162] width 289 height 15
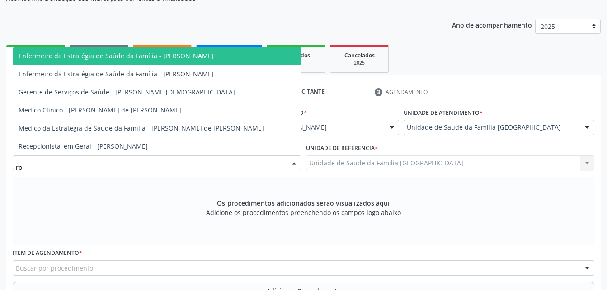
type input "rod"
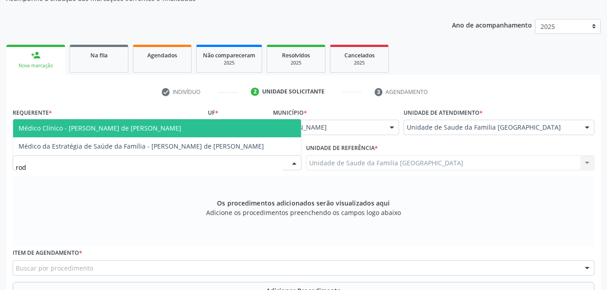
click at [239, 131] on span "Médico Clínico - [PERSON_NAME] de [PERSON_NAME]" at bounding box center [157, 128] width 288 height 18
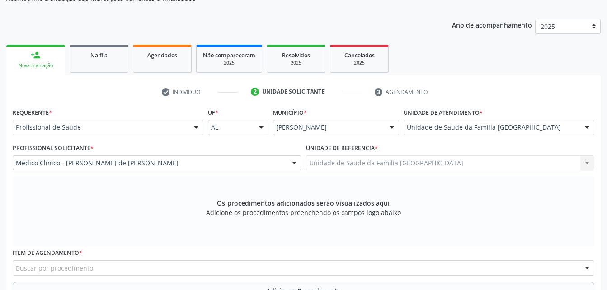
scroll to position [148, 0]
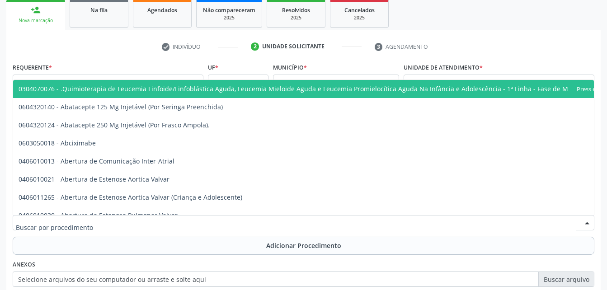
click at [231, 217] on div at bounding box center [303, 222] width 581 height 15
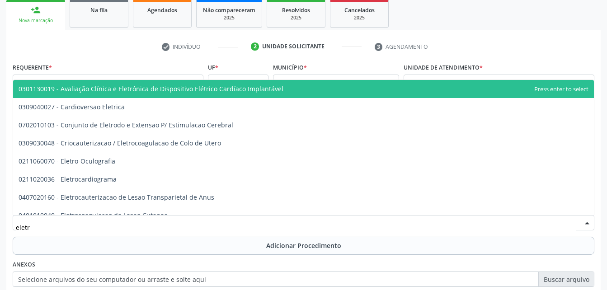
type input "eletro"
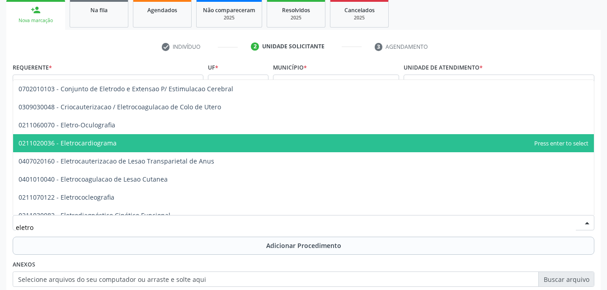
click at [203, 143] on span "0211020036 - Eletrocardiograma" at bounding box center [303, 143] width 581 height 18
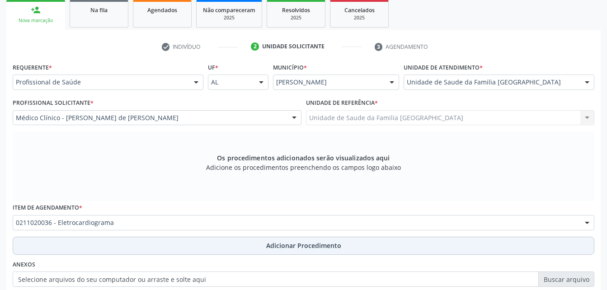
click at [249, 241] on button "Adicionar Procedimento" at bounding box center [303, 246] width 581 height 18
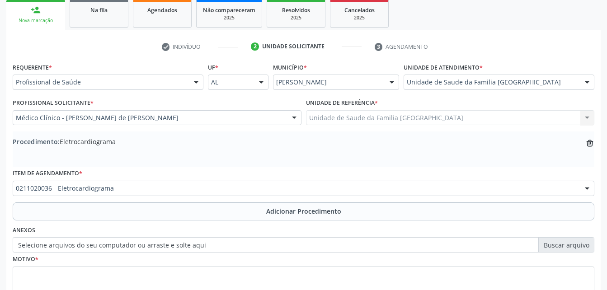
scroll to position [218, 0]
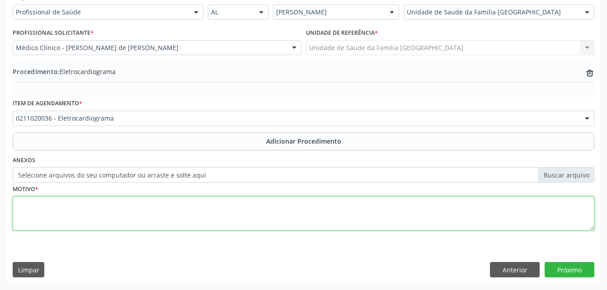
click at [233, 217] on textarea at bounding box center [303, 214] width 581 height 34
type textarea "avaliaçao"
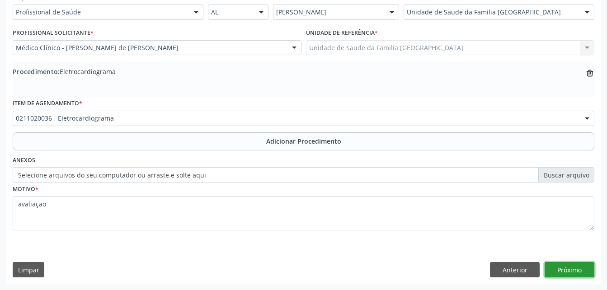
click at [576, 271] on button "Próximo" at bounding box center [569, 269] width 50 height 15
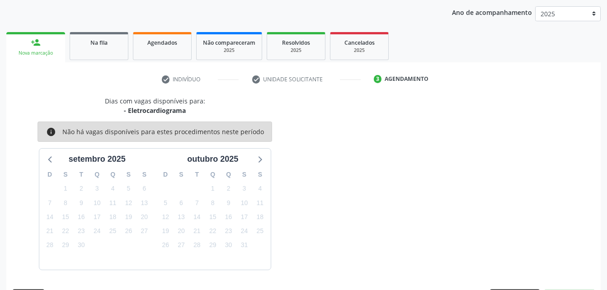
scroll to position [142, 0]
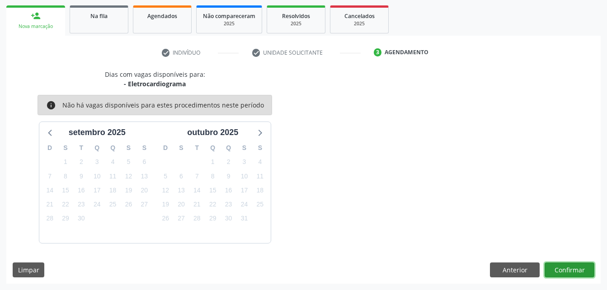
click at [563, 268] on button "Confirmar" at bounding box center [569, 270] width 50 height 15
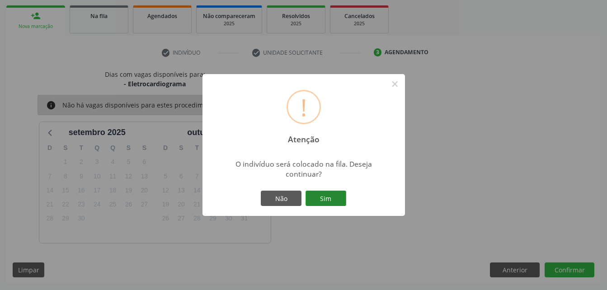
click at [324, 194] on button "Sim" at bounding box center [325, 198] width 41 height 15
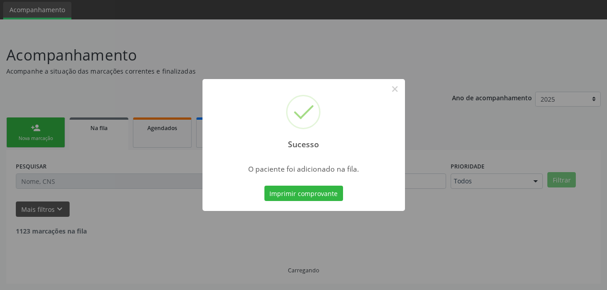
scroll to position [21, 0]
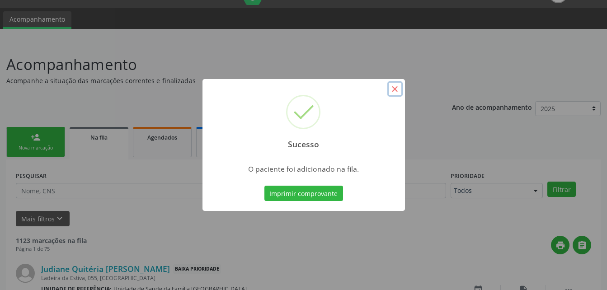
click at [395, 90] on button "×" at bounding box center [394, 88] width 15 height 15
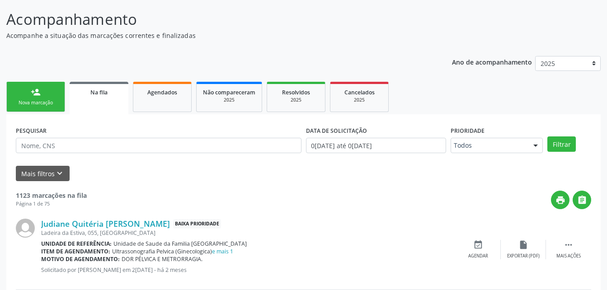
scroll to position [156, 0]
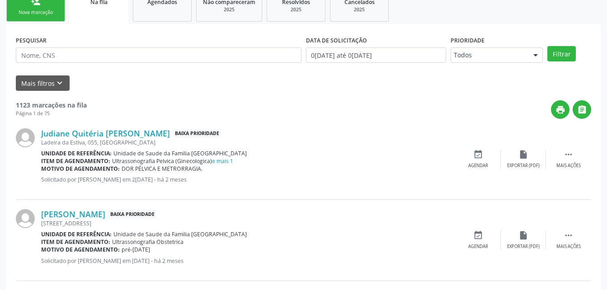
click at [32, 7] on link "person_add Nova marcação" at bounding box center [35, 6] width 59 height 30
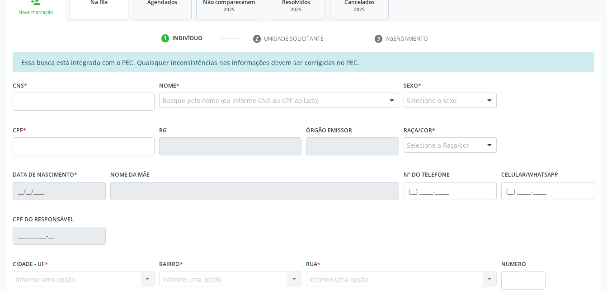
scroll to position [66, 0]
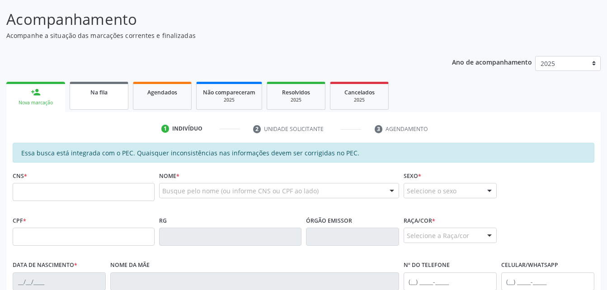
click at [122, 91] on link "Na fila" at bounding box center [99, 96] width 59 height 28
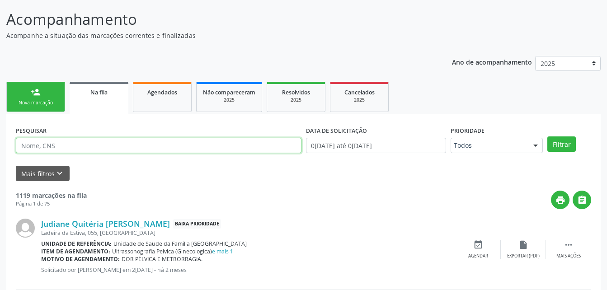
click at [272, 145] on input "text" at bounding box center [159, 145] width 286 height 15
type input "703603028449637"
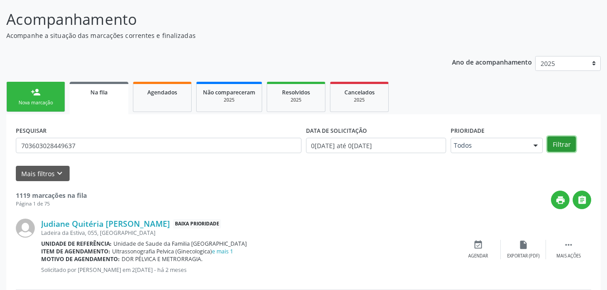
click at [567, 144] on button "Filtrar" at bounding box center [561, 143] width 28 height 15
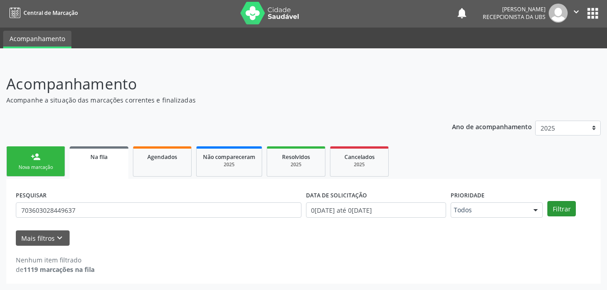
scroll to position [1, 0]
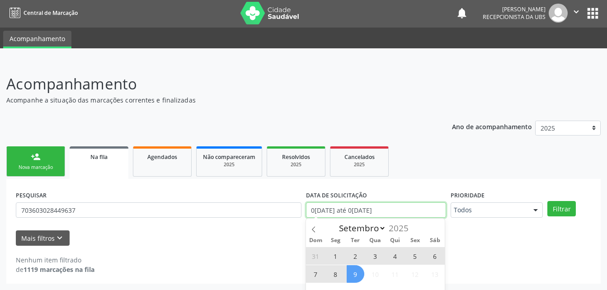
click at [396, 209] on body "Central de Marcação notifications Evelin Maria Santos Silva Recepcionista da UB…" at bounding box center [303, 144] width 607 height 290
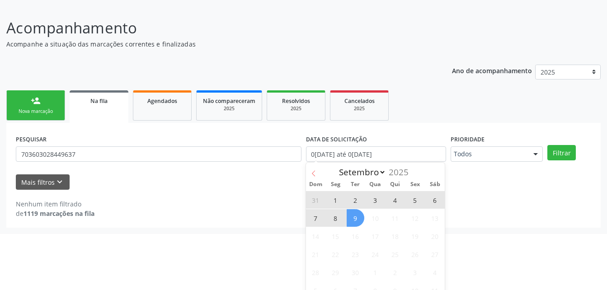
click at [312, 173] on icon at bounding box center [313, 173] width 3 height 6
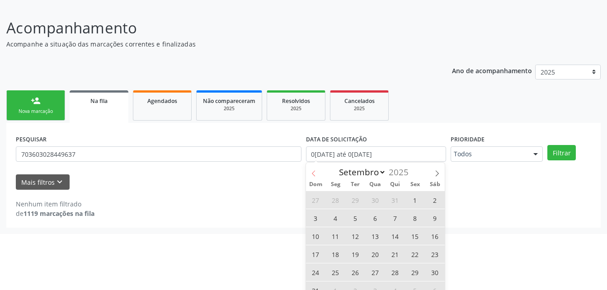
select select "7"
click at [416, 200] on span "1" at bounding box center [415, 200] width 18 height 18
type input "01/08/2025"
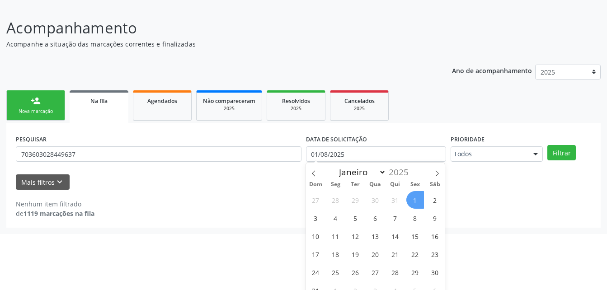
scroll to position [66, 0]
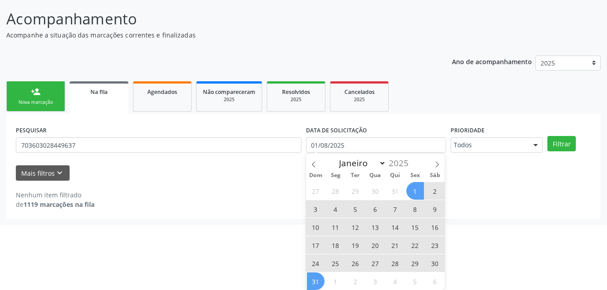
click at [314, 279] on span "31" at bounding box center [316, 281] width 18 height 18
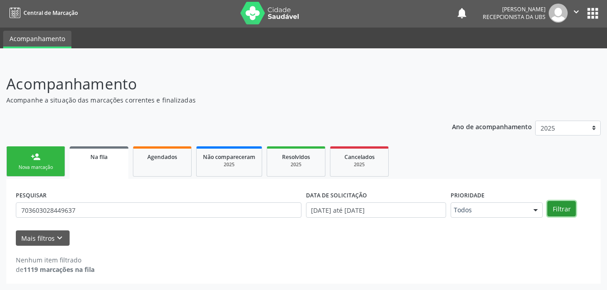
click at [553, 210] on button "Filtrar" at bounding box center [561, 208] width 28 height 15
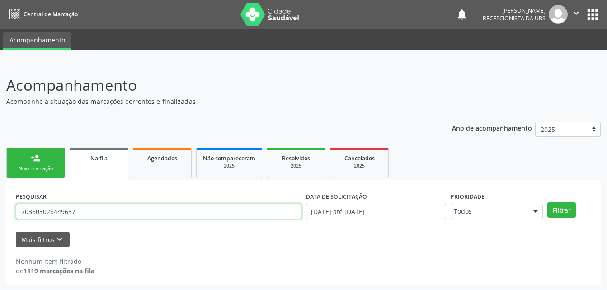
click at [283, 209] on input "703603028449637" at bounding box center [159, 211] width 286 height 15
type input "7"
type input "SAMUEL LUCAS"
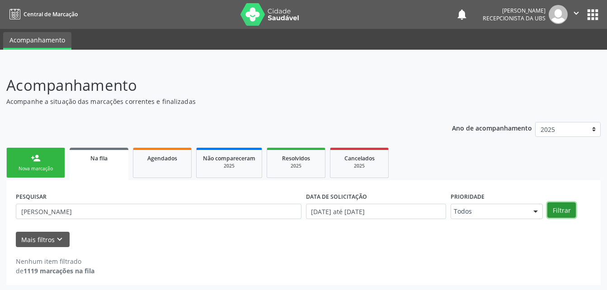
click at [558, 210] on button "Filtrar" at bounding box center [561, 209] width 28 height 15
click at [57, 162] on link "person_add Nova marcação" at bounding box center [35, 163] width 59 height 30
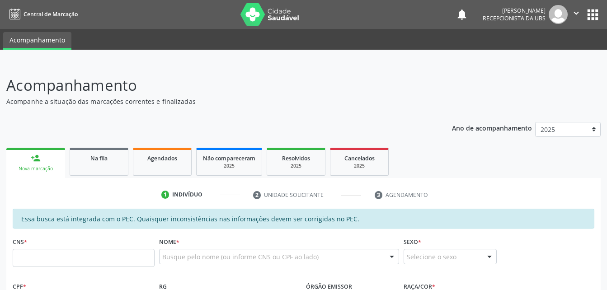
scroll to position [45, 0]
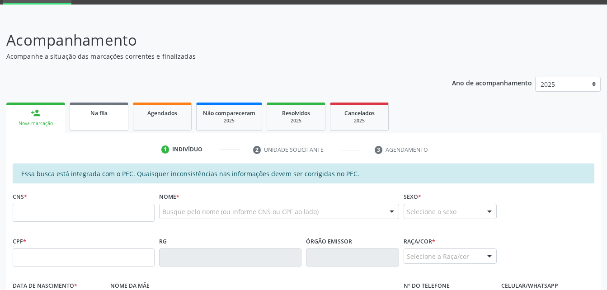
click at [117, 127] on link "Na fila" at bounding box center [99, 117] width 59 height 28
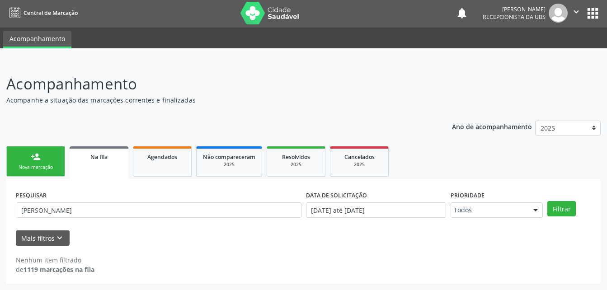
scroll to position [1, 0]
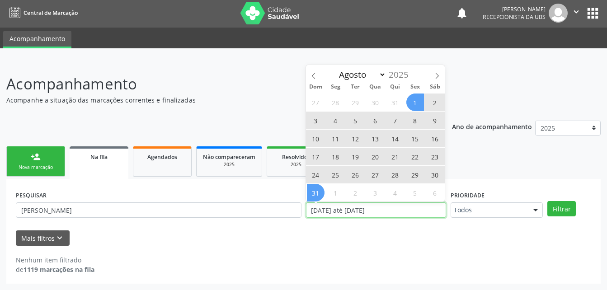
click at [399, 212] on input "01/08/2025 até 31/08/2025" at bounding box center [376, 209] width 141 height 15
click at [314, 73] on icon at bounding box center [313, 76] width 6 height 6
select select "6"
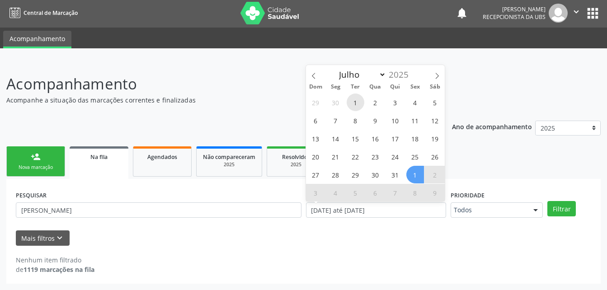
click at [361, 101] on span "1" at bounding box center [356, 103] width 18 height 18
type input "01/07/2025"
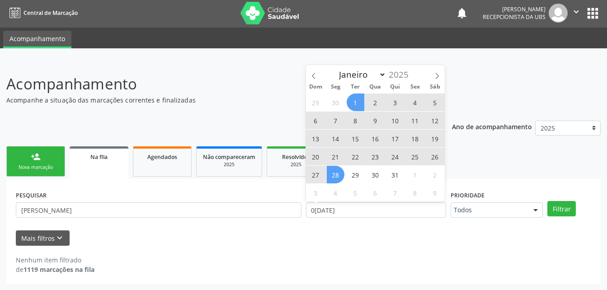
click at [335, 179] on span "28" at bounding box center [336, 175] width 18 height 18
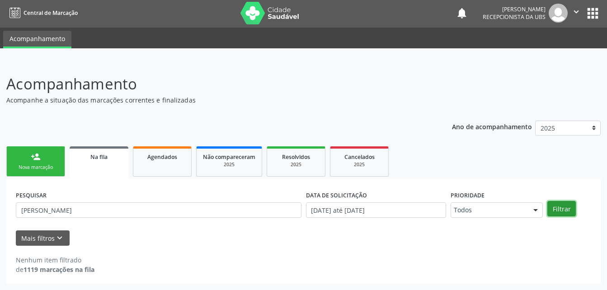
click at [565, 206] on button "Filtrar" at bounding box center [561, 208] width 28 height 15
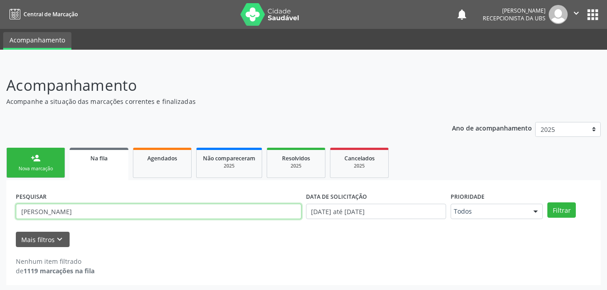
click at [89, 213] on input "SAMUEL LUCAS" at bounding box center [159, 211] width 286 height 15
click at [90, 210] on input "SAMUEL LUCAS" at bounding box center [159, 211] width 286 height 15
type input "S"
type input "SA"
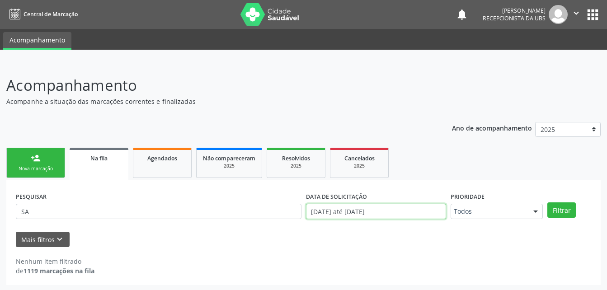
click at [421, 218] on input "01/07/2025 até 28/07/2025" at bounding box center [376, 211] width 141 height 15
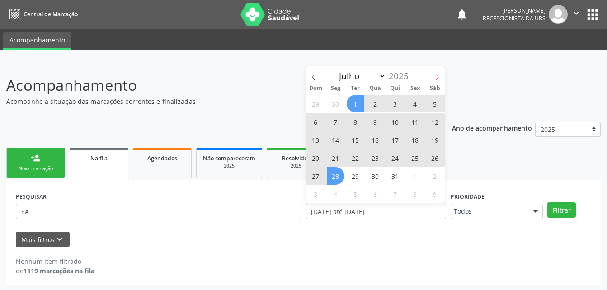
click at [431, 76] on span at bounding box center [436, 73] width 15 height 15
select select "7"
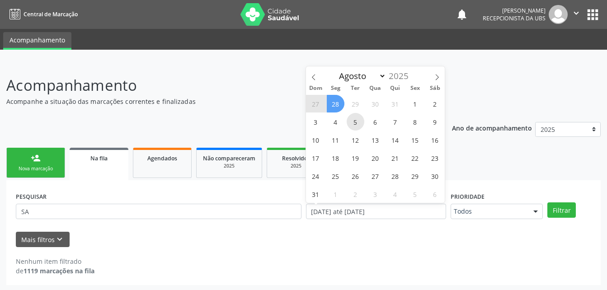
click at [358, 121] on span "5" at bounding box center [356, 122] width 18 height 18
type input "05/08/2025"
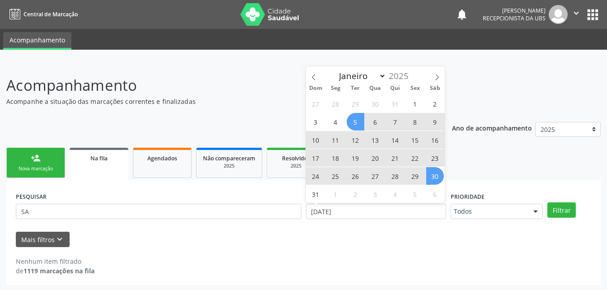
click at [432, 182] on span "30" at bounding box center [435, 176] width 18 height 18
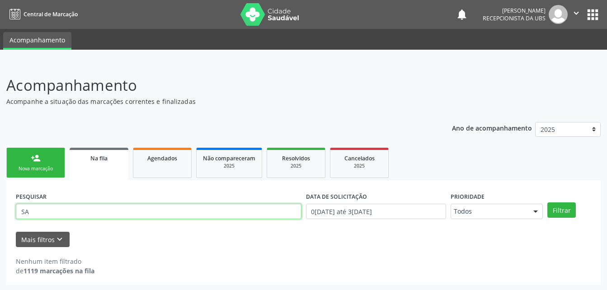
click at [194, 208] on input "SA" at bounding box center [159, 211] width 286 height 15
type input "SAMUEL LUCAS"
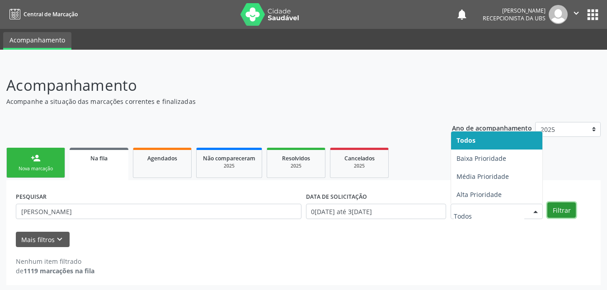
click at [566, 211] on button "Filtrar" at bounding box center [561, 209] width 28 height 15
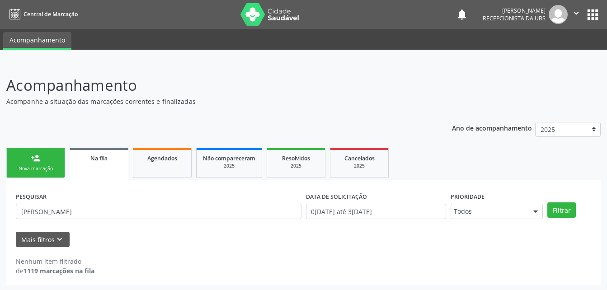
scroll to position [1, 0]
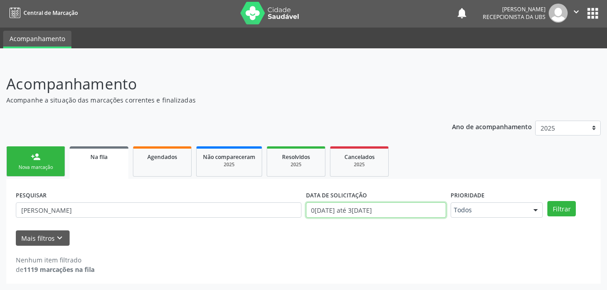
click at [412, 210] on input "05/08/2025 até 30/08/2025" at bounding box center [376, 209] width 141 height 15
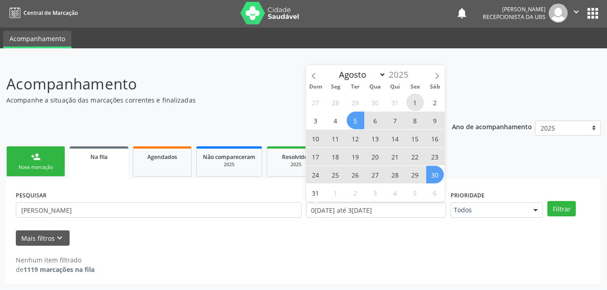
click at [420, 102] on span "1" at bounding box center [415, 103] width 18 height 18
type input "01/08/2025"
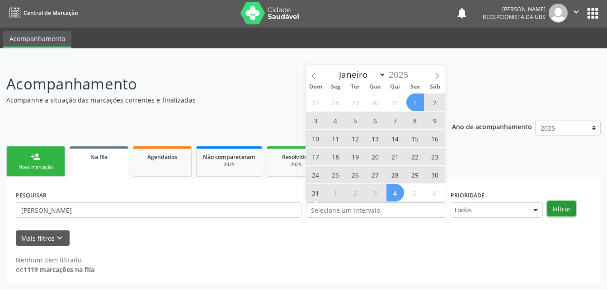
click at [556, 210] on button "Filtrar" at bounding box center [561, 208] width 28 height 15
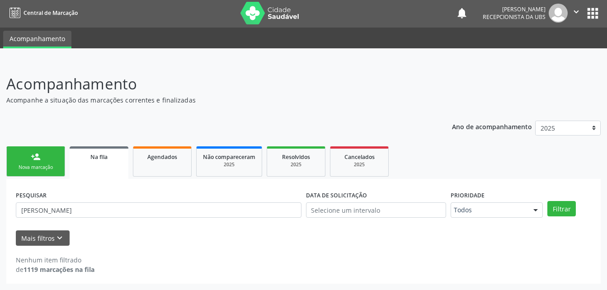
scroll to position [0, 0]
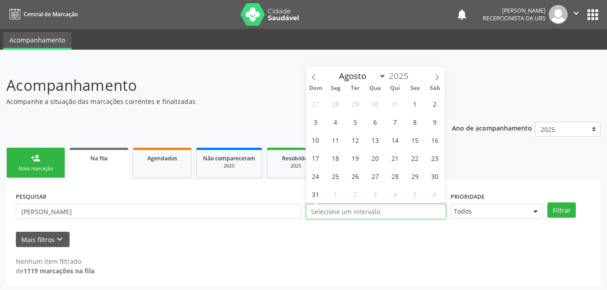
click at [371, 209] on input "text" at bounding box center [376, 211] width 141 height 15
click at [439, 78] on icon at bounding box center [437, 77] width 6 height 6
select select "8"
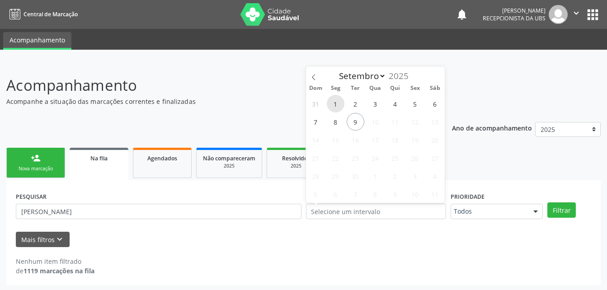
click at [338, 101] on span "1" at bounding box center [336, 104] width 18 height 18
type input "01/09/2025"
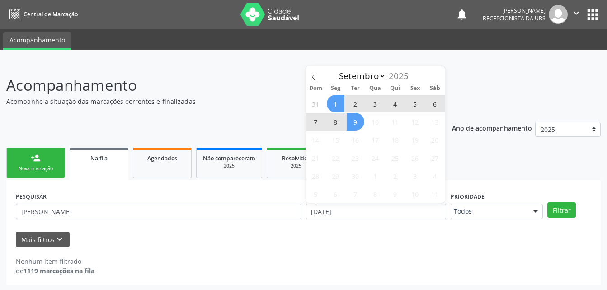
click at [361, 124] on span "9" at bounding box center [356, 122] width 18 height 18
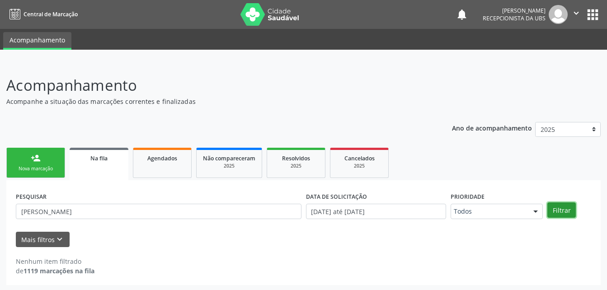
click at [567, 207] on button "Filtrar" at bounding box center [561, 209] width 28 height 15
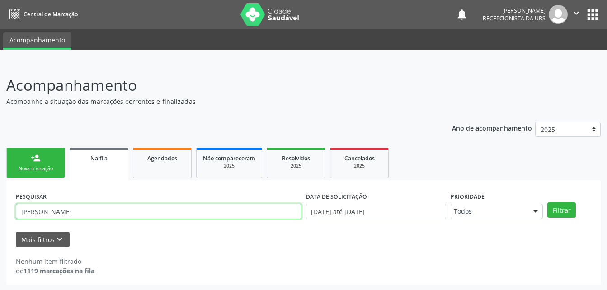
click at [101, 212] on input "SAMUEL LUCAS" at bounding box center [159, 211] width 286 height 15
type input "SAMUEL LUCAS DA SILVA BARBOSA"
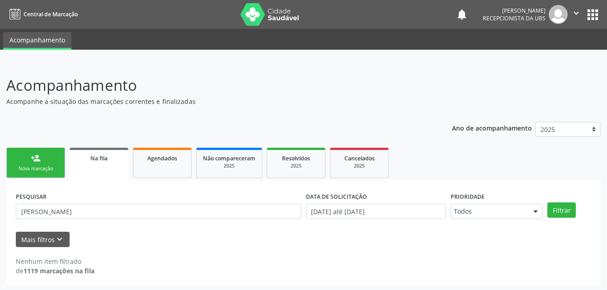
click at [577, 208] on div "Filtrar" at bounding box center [569, 209] width 48 height 15
click at [572, 209] on button "Filtrar" at bounding box center [561, 209] width 28 height 15
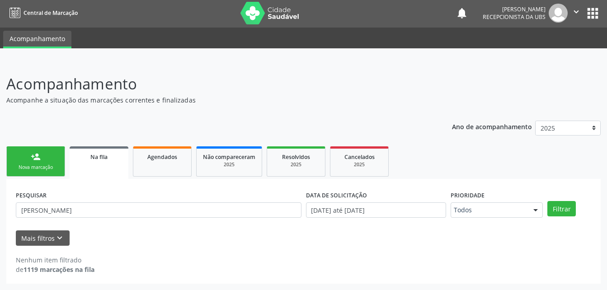
click at [413, 200] on div "DATA DE SOLICITAÇÃO" at bounding box center [376, 195] width 141 height 14
drag, startPoint x: 413, startPoint y: 204, endPoint x: 415, endPoint y: 210, distance: 6.3
click at [415, 209] on input "01/09/2025 até 09/09/2025" at bounding box center [376, 209] width 141 height 15
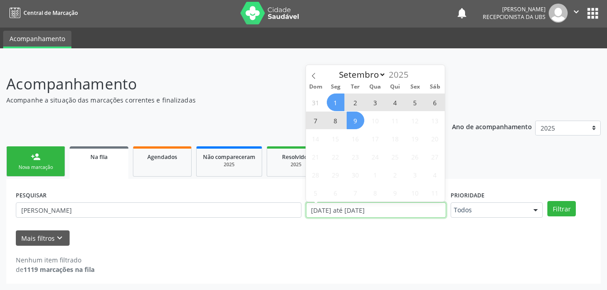
click at [415, 210] on input "01/09/2025 até 09/09/2025" at bounding box center [376, 209] width 141 height 15
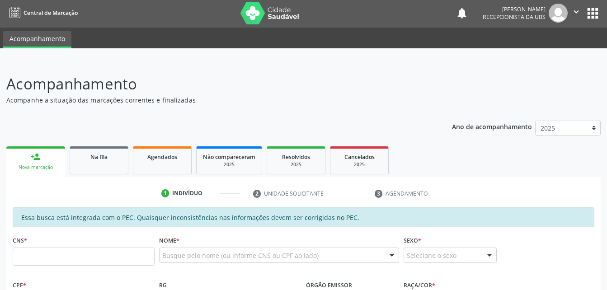
scroll to position [1, 0]
click at [98, 157] on span "Na fila" at bounding box center [98, 157] width 17 height 8
click at [117, 162] on link "Na fila" at bounding box center [99, 160] width 59 height 28
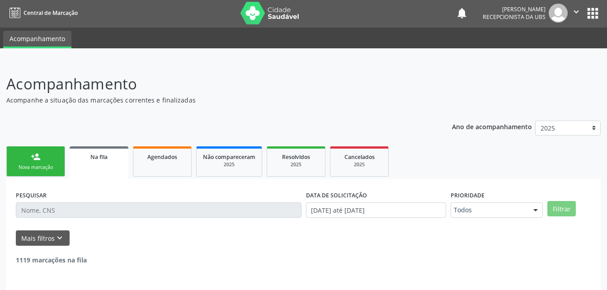
click at [117, 162] on link "Na fila" at bounding box center [99, 162] width 59 height 33
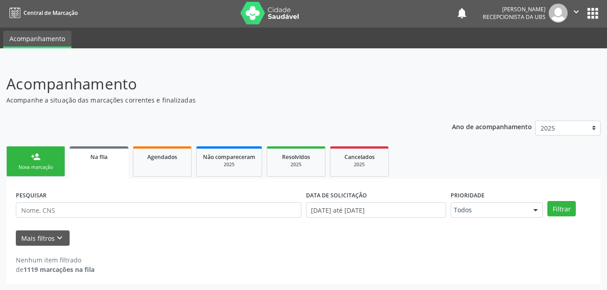
click at [128, 197] on div "PESQUISAR" at bounding box center [159, 205] width 290 height 35
click at [130, 203] on input "text" at bounding box center [159, 209] width 286 height 15
type input "[PERSON_NAME]"
click at [567, 207] on button "Filtrar" at bounding box center [561, 208] width 28 height 15
click at [566, 61] on div "Acompanhamento Acompanhe a situação das marcações correntes e finalizadas Relat…" at bounding box center [303, 175] width 607 height 229
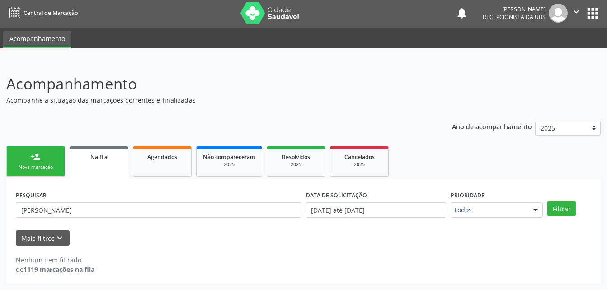
click at [127, 200] on div "PESQUISAR SAMUEL LUCAS" at bounding box center [159, 205] width 290 height 35
click at [127, 202] on div "PESQUISAR SAMUEL LUCAS" at bounding box center [159, 205] width 290 height 35
click at [127, 204] on input "SAMUEL LUCAS" at bounding box center [159, 209] width 286 height 15
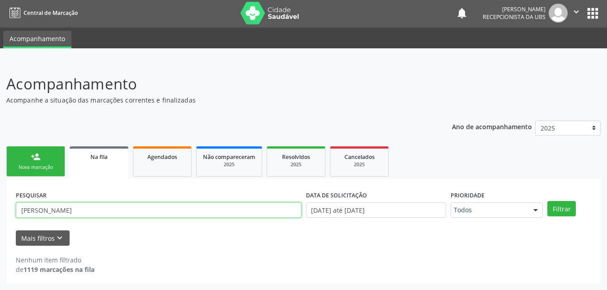
click at [127, 204] on input "SAMUEL LUCAS" at bounding box center [159, 209] width 286 height 15
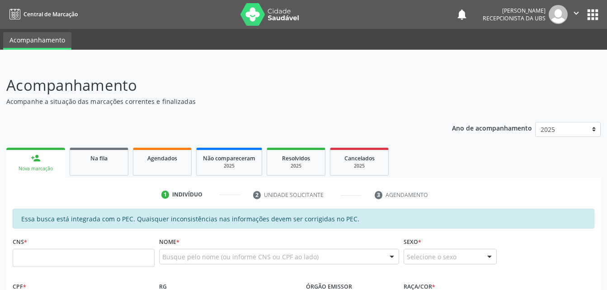
drag, startPoint x: 167, startPoint y: 168, endPoint x: 226, endPoint y: 132, distance: 69.1
click at [167, 168] on link "Agendados" at bounding box center [162, 162] width 59 height 28
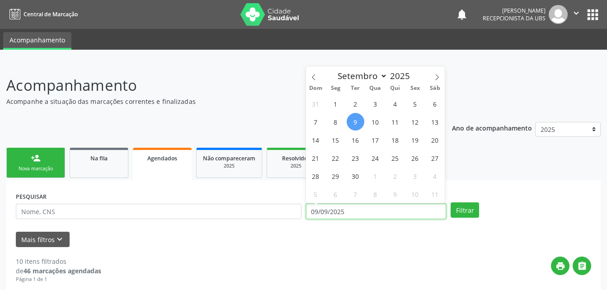
click at [422, 213] on input "09/09/2025" at bounding box center [376, 211] width 141 height 15
click at [340, 121] on span "8" at bounding box center [336, 122] width 18 height 18
type input "08/09/2025"
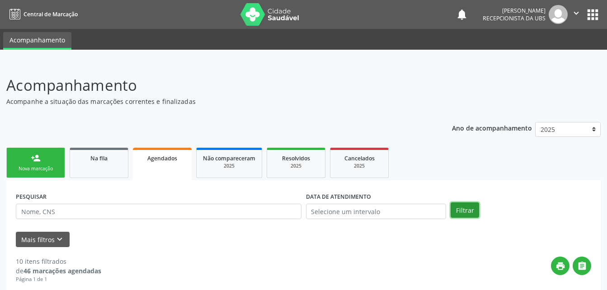
click at [472, 209] on button "Filtrar" at bounding box center [464, 209] width 28 height 15
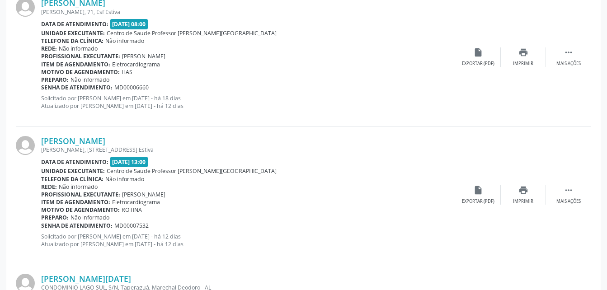
scroll to position [2096, 0]
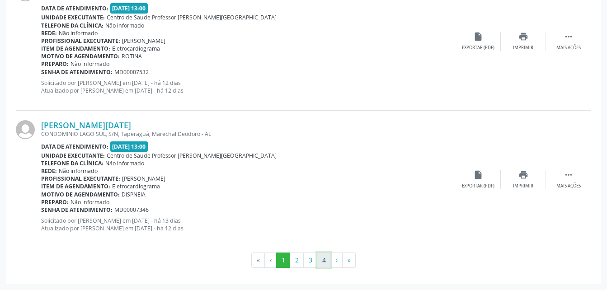
click at [327, 258] on button "4" at bounding box center [324, 260] width 14 height 15
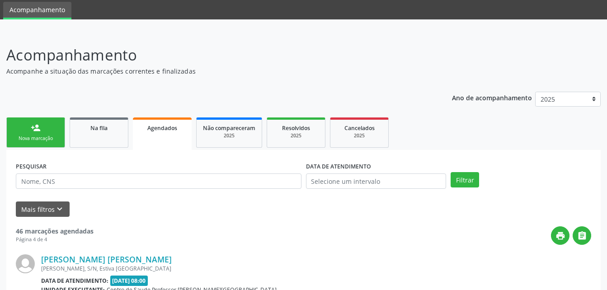
scroll to position [164, 0]
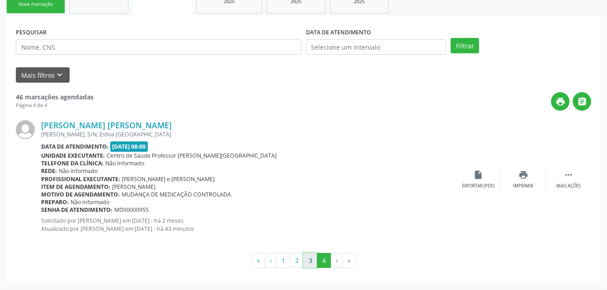
click at [314, 263] on button "3" at bounding box center [310, 260] width 14 height 15
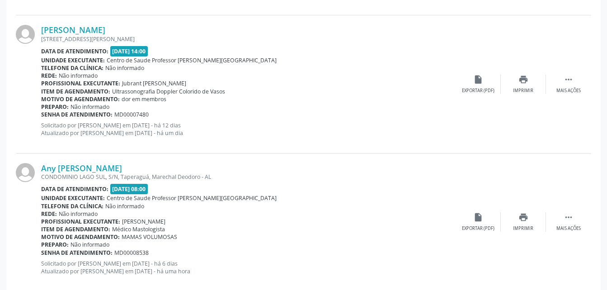
scroll to position [1961, 0]
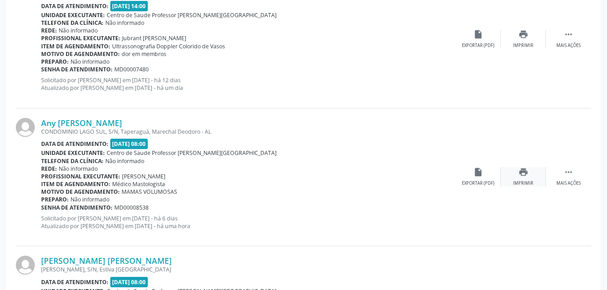
click at [524, 175] on icon "print" at bounding box center [523, 172] width 10 height 10
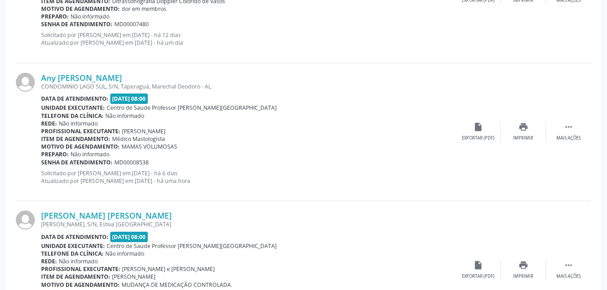
scroll to position [2096, 0]
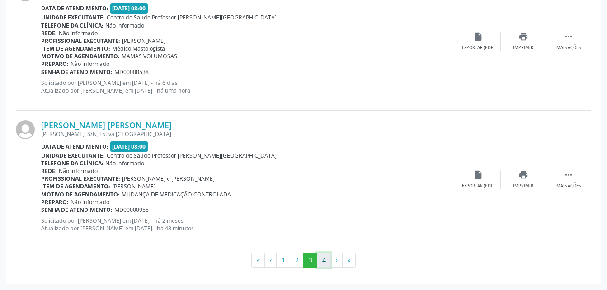
click at [326, 258] on button "4" at bounding box center [324, 260] width 14 height 15
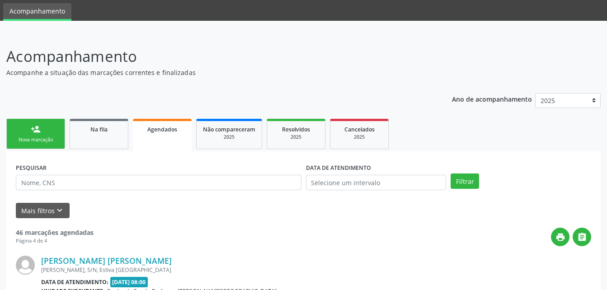
scroll to position [0, 0]
